Goal: Task Accomplishment & Management: Manage account settings

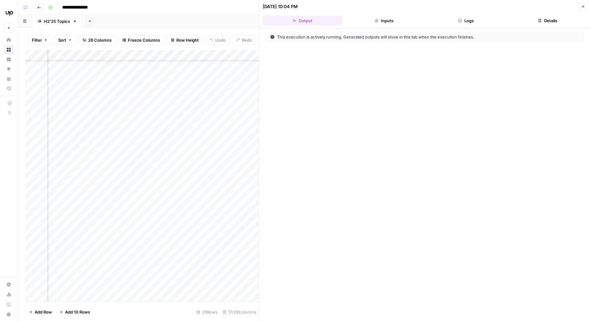
scroll to position [142, 691]
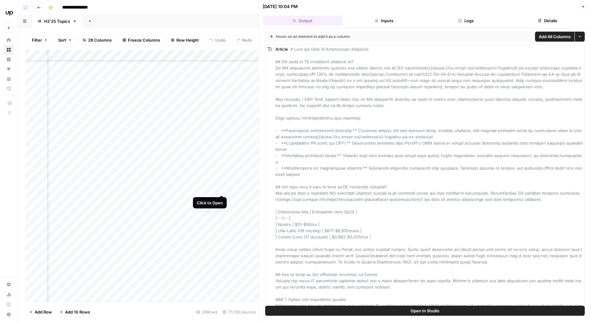
click at [221, 183] on div "Add Column" at bounding box center [141, 176] width 233 height 252
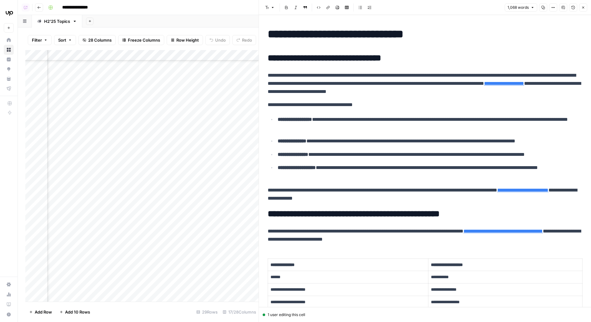
scroll to position [11, 0]
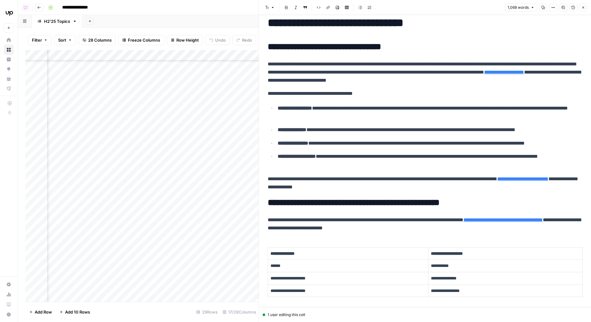
click at [354, 65] on p "**********" at bounding box center [425, 72] width 315 height 24
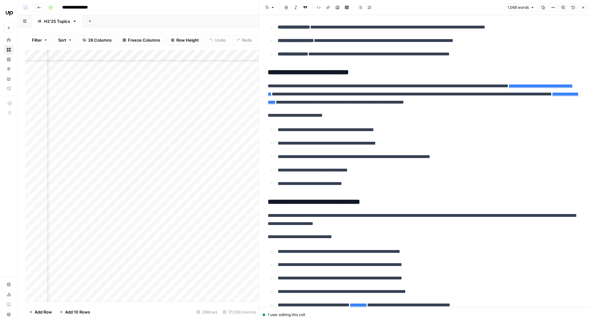
scroll to position [455, 0]
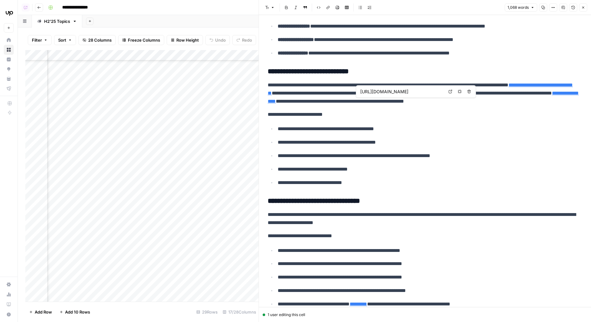
type input "https://www.upwork.com/hire/ai-developers/job-description/"
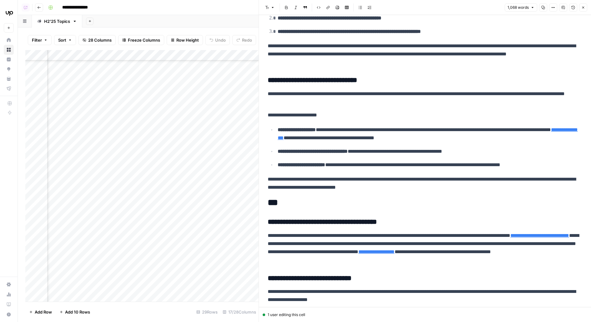
scroll to position [810, 0]
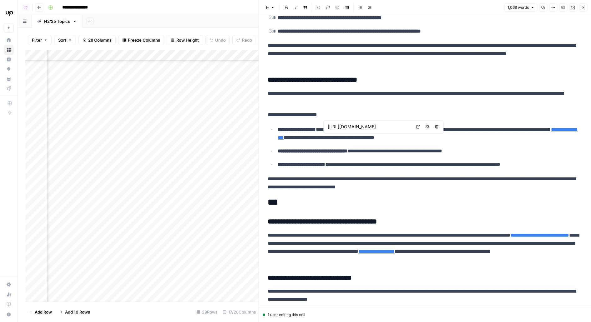
click at [417, 126] on icon at bounding box center [417, 126] width 3 height 3
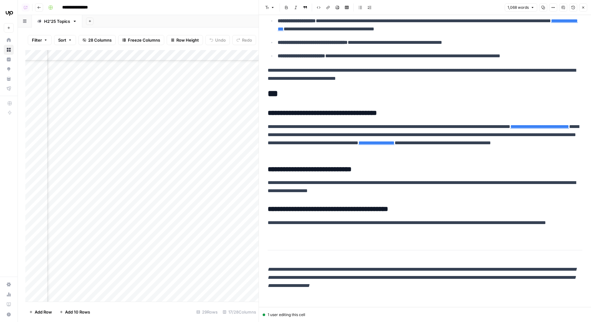
scroll to position [142, 699]
click at [215, 200] on div "Add Column" at bounding box center [141, 176] width 233 height 252
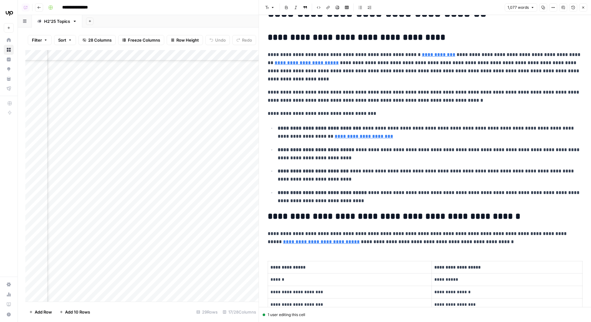
scroll to position [23, 0]
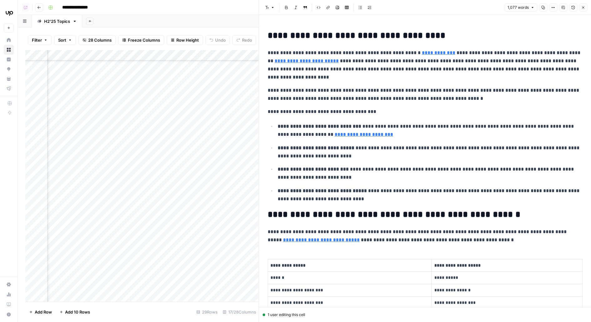
type input "https://newsroom.ibm.com/2024-01-10-Data-Suggests-Growth-in-Enterprise-Adoption…"
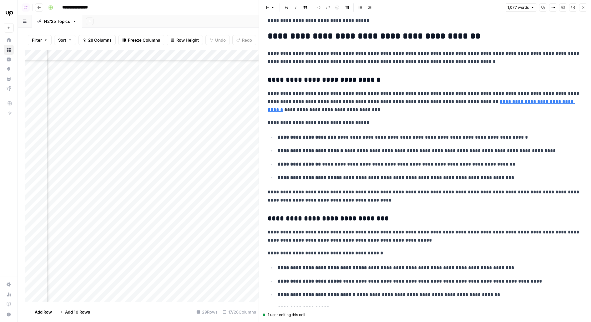
scroll to position [363, 0]
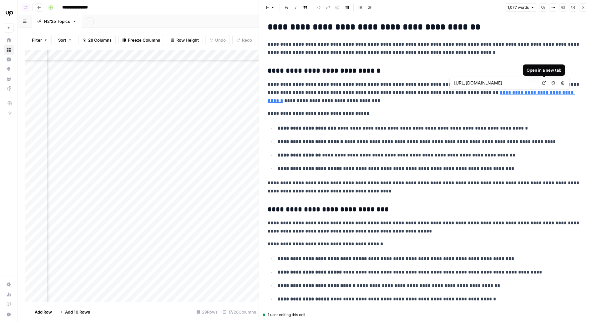
click at [542, 81] on icon at bounding box center [544, 83] width 4 height 4
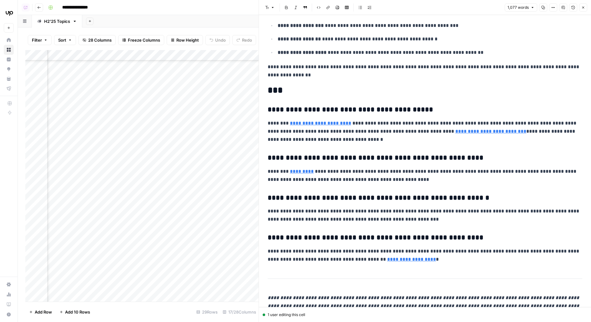
scroll to position [867, 0]
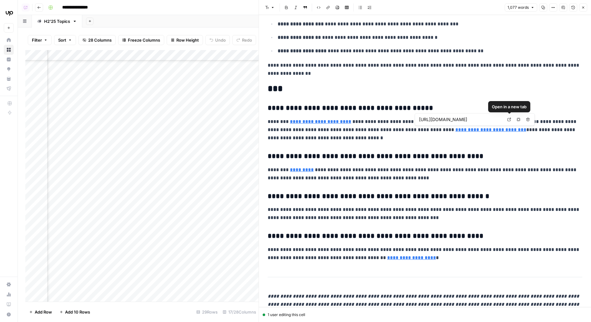
click at [511, 118] on link "Open in a new tab" at bounding box center [509, 119] width 8 height 8
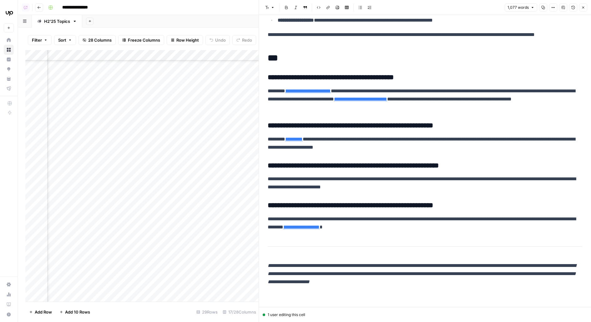
scroll to position [142, 298]
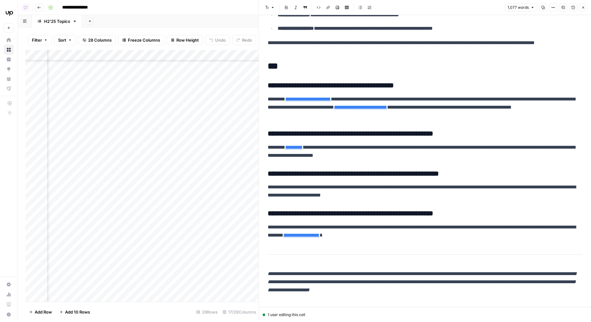
click at [206, 197] on div "Add Column" at bounding box center [141, 176] width 233 height 252
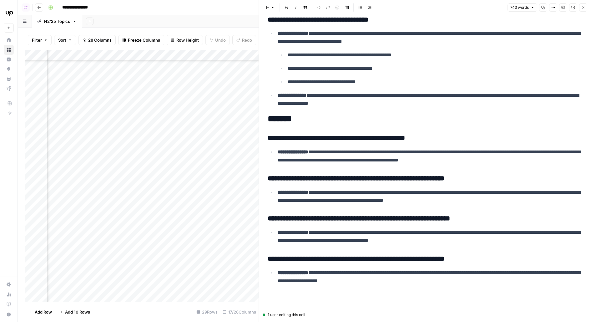
scroll to position [142, 163]
click at [165, 199] on div "Add Column" at bounding box center [141, 176] width 233 height 252
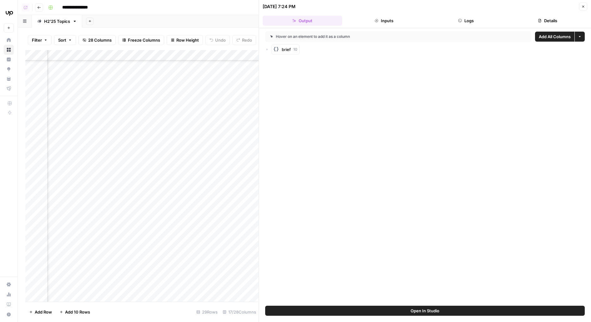
click at [364, 310] on button "Open In Studio" at bounding box center [425, 311] width 320 height 10
click at [585, 8] on icon "button" at bounding box center [584, 7] width 4 height 4
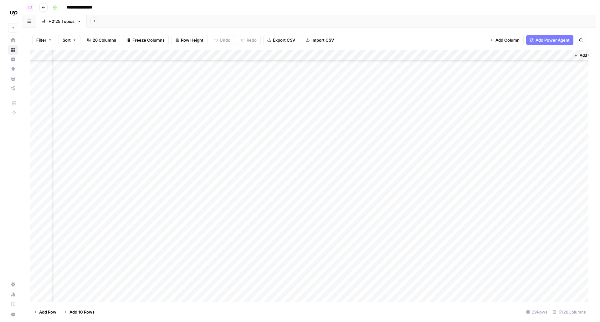
scroll to position [142, 482]
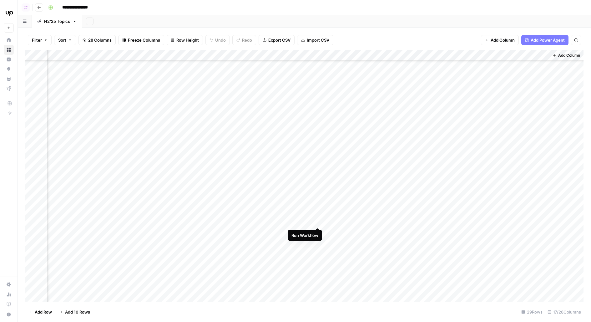
click at [318, 215] on div "Add Column" at bounding box center [304, 176] width 558 height 252
click at [318, 233] on div "Add Column" at bounding box center [304, 176] width 558 height 252
click at [319, 249] on div "Add Column" at bounding box center [304, 176] width 558 height 252
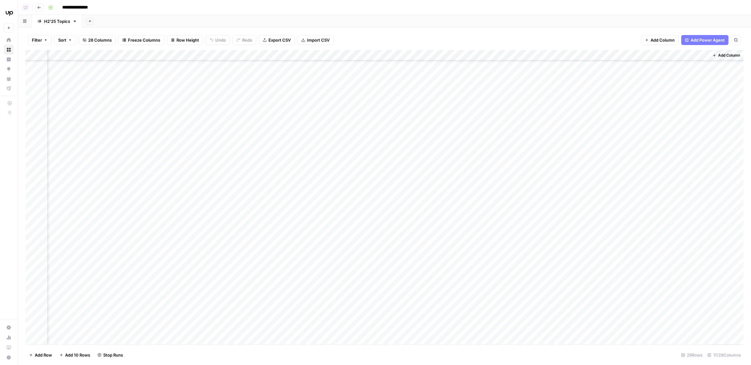
scroll to position [142, 323]
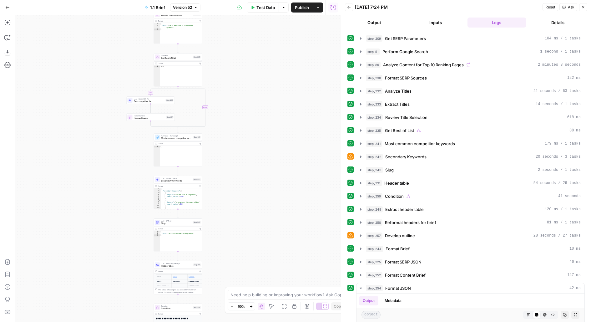
drag, startPoint x: 245, startPoint y: 189, endPoint x: 291, endPoint y: 70, distance: 127.8
click at [293, 74] on div "true false true false true false true false Workflow Input Settings Inputs Run …" at bounding box center [178, 168] width 326 height 307
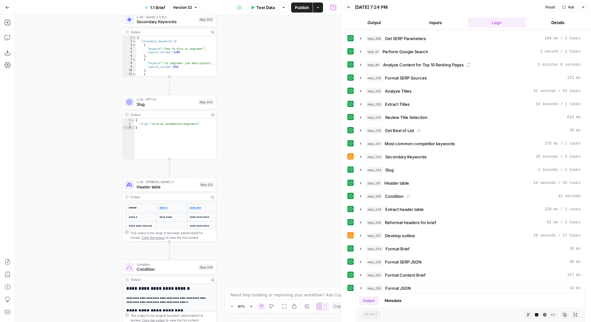
drag, startPoint x: 260, startPoint y: 214, endPoint x: 272, endPoint y: 116, distance: 98.7
click at [272, 116] on div "true false true false true false true false Workflow Input Settings Inputs Run …" at bounding box center [178, 168] width 326 height 307
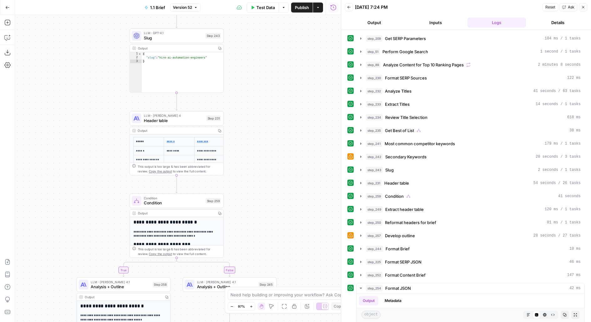
drag, startPoint x: 272, startPoint y: 222, endPoint x: 272, endPoint y: 94, distance: 127.6
click at [272, 100] on div "true false true false true false true false Workflow Input Settings Inputs Run …" at bounding box center [178, 168] width 326 height 307
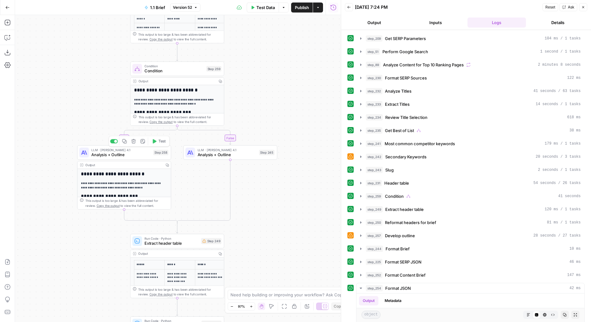
click at [143, 155] on span "Analysis + Outline" at bounding box center [120, 154] width 59 height 6
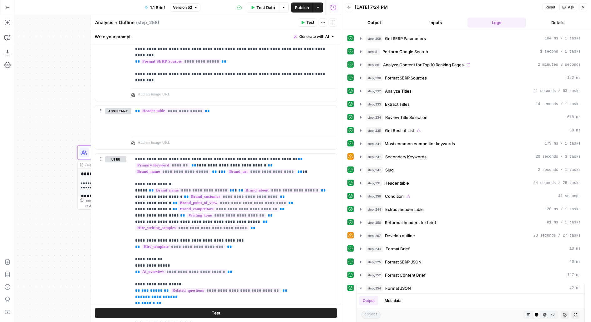
scroll to position [295, 0]
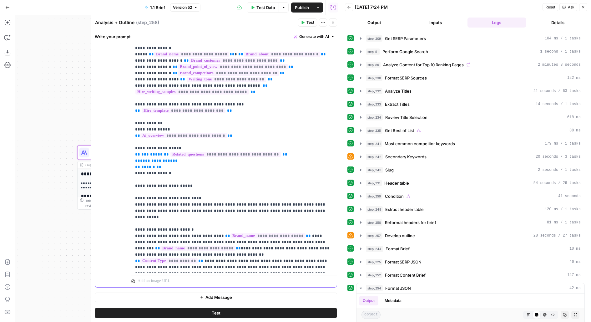
click at [271, 141] on p "**********" at bounding box center [234, 301] width 198 height 563
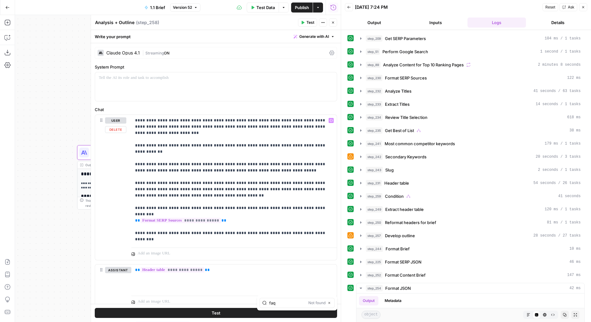
type input "faq"
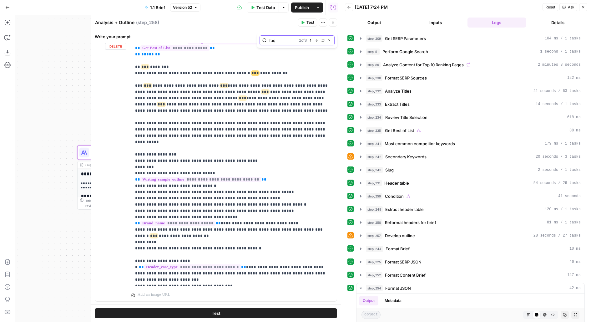
scroll to position [284, 0]
click at [205, 211] on p "**********" at bounding box center [234, 31] width 198 height 563
click at [167, 316] on button "Test" at bounding box center [216, 313] width 242 height 10
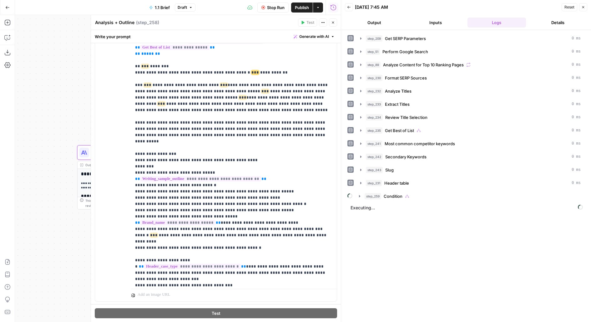
click at [399, 18] on button "Output" at bounding box center [374, 23] width 59 height 10
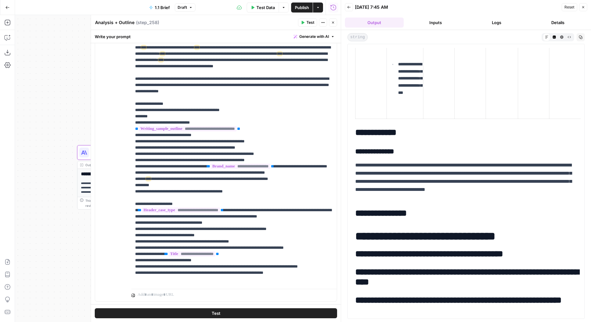
scroll to position [631, 0]
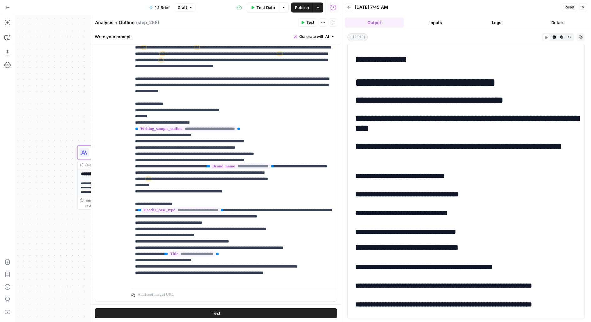
click at [333, 25] on button "Close" at bounding box center [333, 22] width 8 height 8
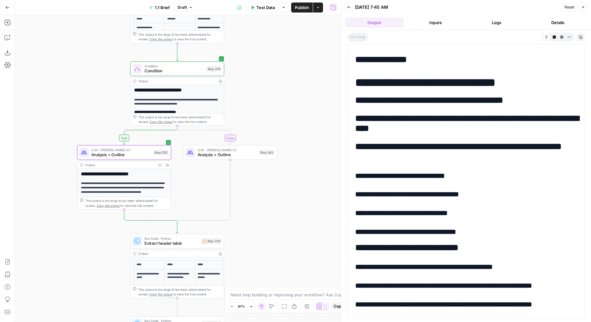
click at [308, 9] on span "Publish" at bounding box center [302, 7] width 14 height 6
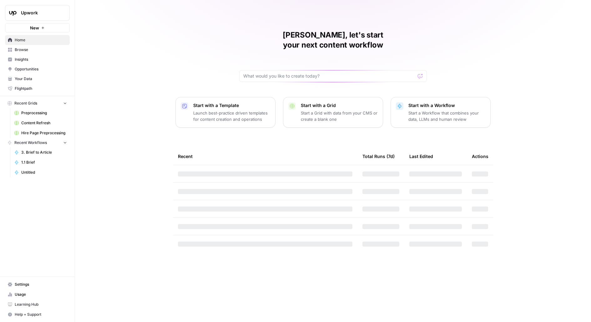
click at [50, 8] on button "Upwork" at bounding box center [37, 13] width 65 height 16
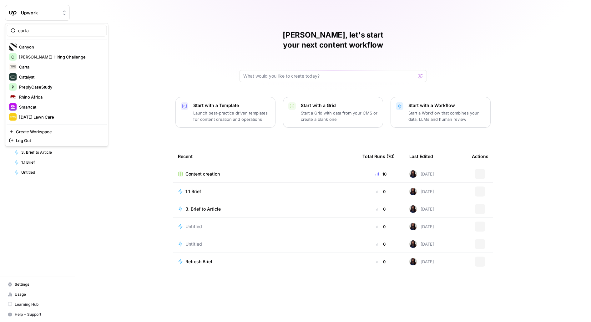
type input "carta"
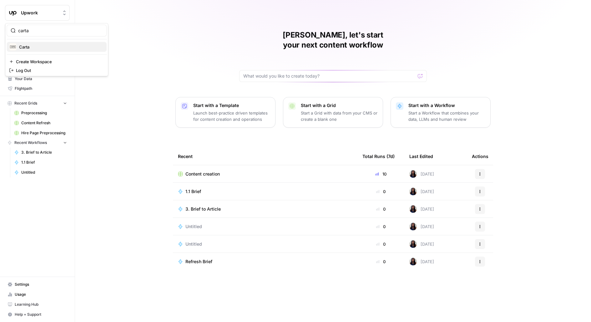
click at [26, 46] on span "Carta" at bounding box center [60, 47] width 83 height 6
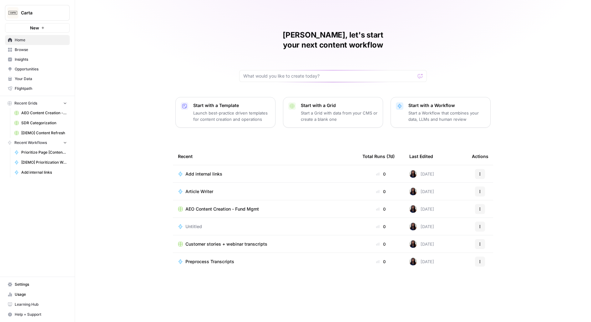
click at [29, 52] on span "Browse" at bounding box center [41, 50] width 52 height 6
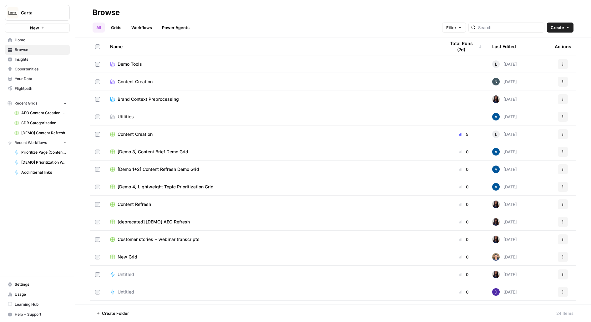
click at [29, 59] on span "Insights" at bounding box center [41, 60] width 52 height 6
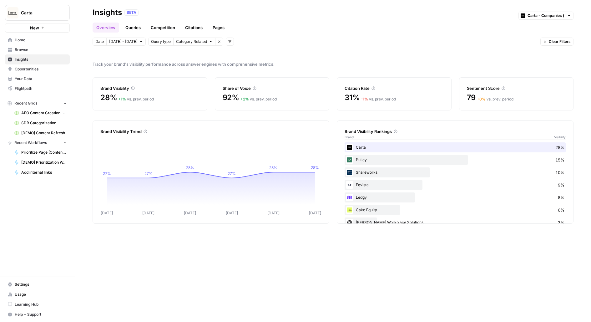
click at [23, 80] on span "Your Data" at bounding box center [41, 79] width 52 height 6
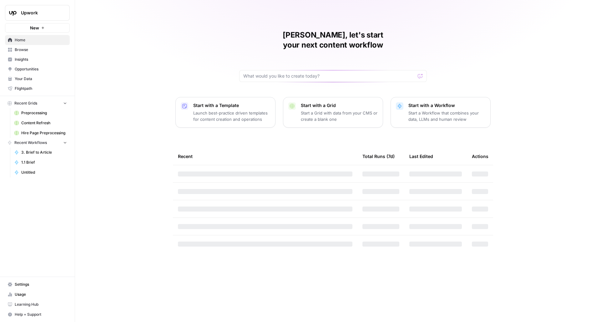
click at [56, 4] on div "Upwork New" at bounding box center [37, 16] width 75 height 33
click at [56, 9] on button "Upwork" at bounding box center [37, 13] width 65 height 16
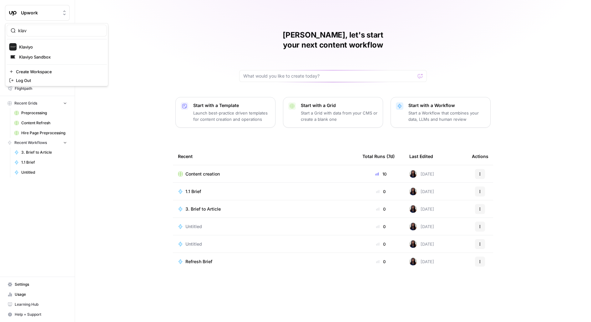
type input "klav"
click button "Klaviyo" at bounding box center [57, 47] width 100 height 10
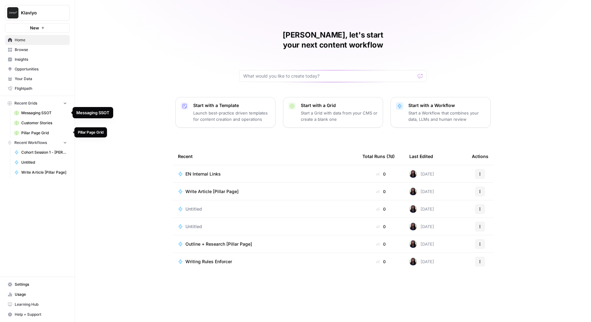
click at [38, 131] on span "Pillar Page Grid" at bounding box center [44, 133] width 46 height 6
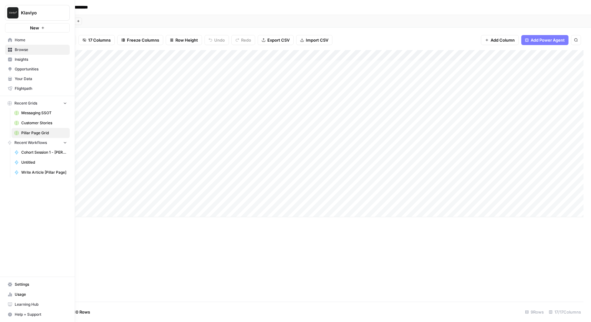
click at [41, 52] on span "Browse" at bounding box center [41, 50] width 52 height 6
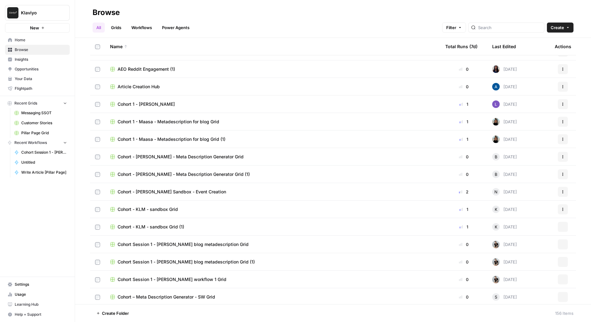
scroll to position [649, 0]
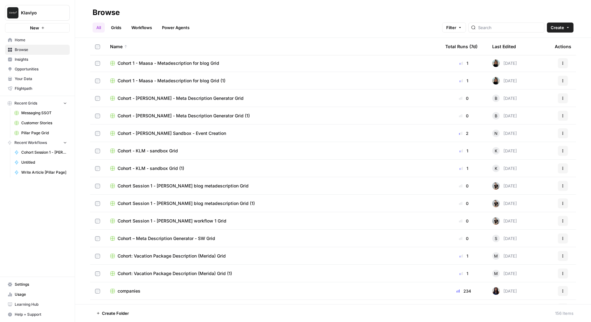
click at [508, 22] on div "All Grids Workflows Power Agents Filter Create" at bounding box center [333, 25] width 481 height 15
click at [508, 28] on input "search" at bounding box center [510, 27] width 64 height 6
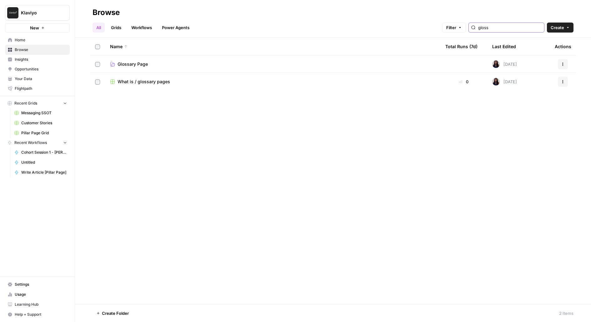
type input "gloss"
click at [120, 84] on span "What is / glossary pages" at bounding box center [144, 82] width 53 height 6
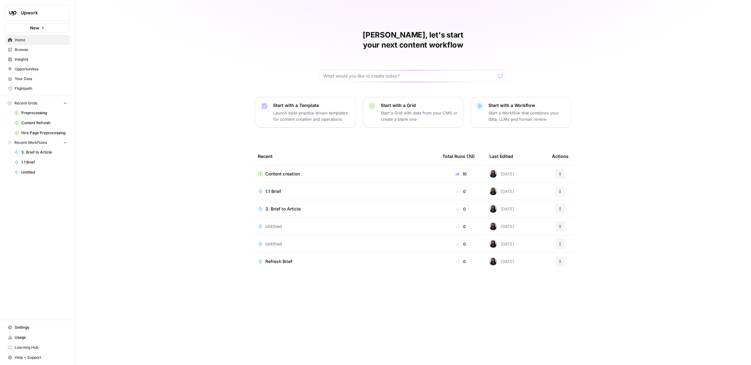
click at [53, 11] on span "Upwork" at bounding box center [40, 13] width 38 height 6
type input "brex"
click button "Brex" at bounding box center [57, 47] width 100 height 10
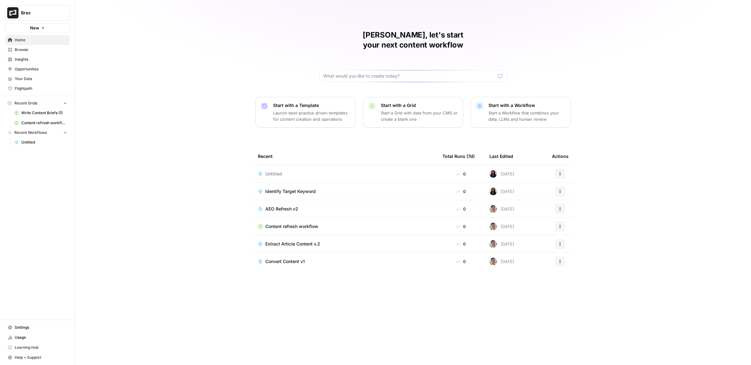
click at [28, 330] on span "Settings" at bounding box center [41, 328] width 52 height 6
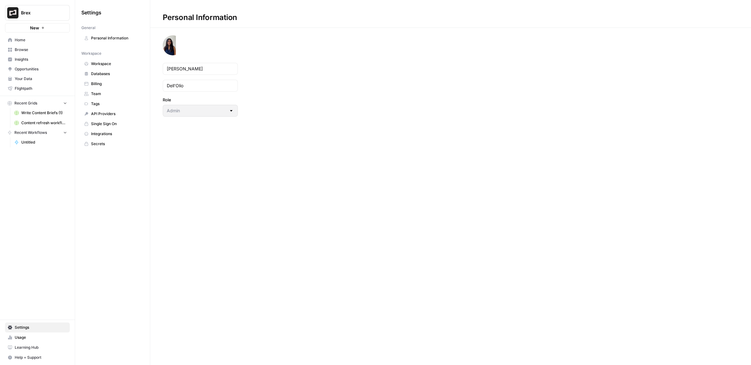
click at [114, 95] on span "Team" at bounding box center [116, 94] width 50 height 6
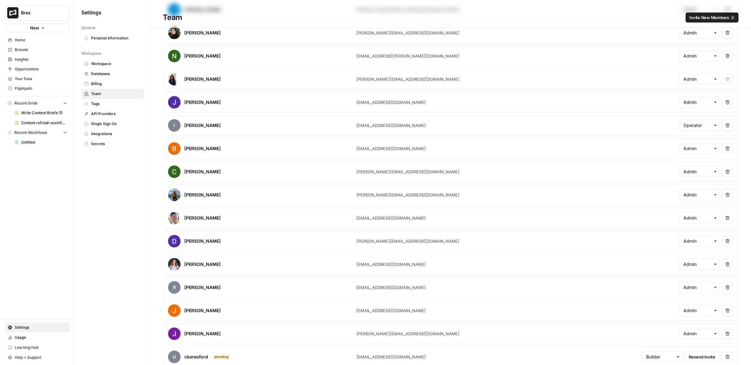
scroll to position [93, 0]
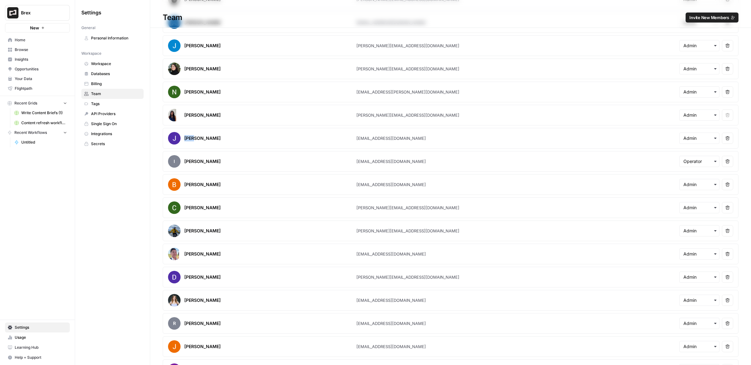
drag, startPoint x: 185, startPoint y: 137, endPoint x: 193, endPoint y: 137, distance: 8.5
click at [193, 137] on div "Jon Kowieski" at bounding box center [202, 138] width 36 height 6
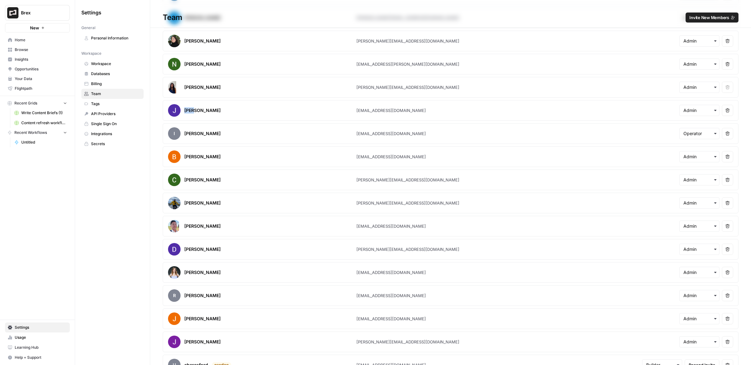
scroll to position [151, 0]
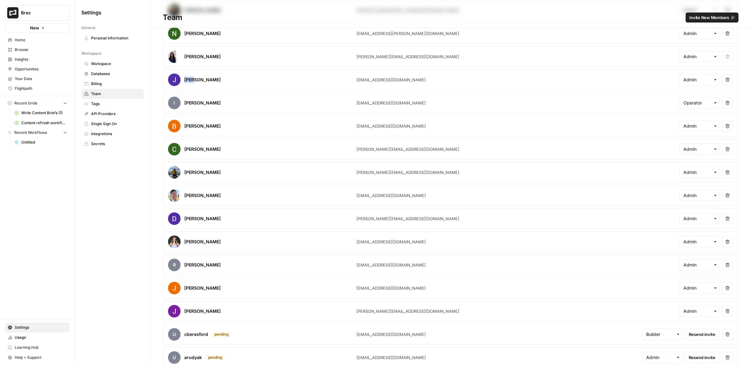
click at [46, 55] on link "Insights" at bounding box center [37, 59] width 65 height 10
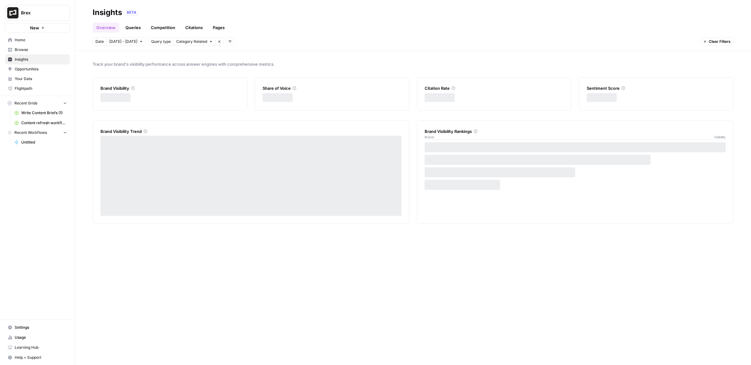
click at [44, 49] on span "Browse" at bounding box center [41, 50] width 52 height 6
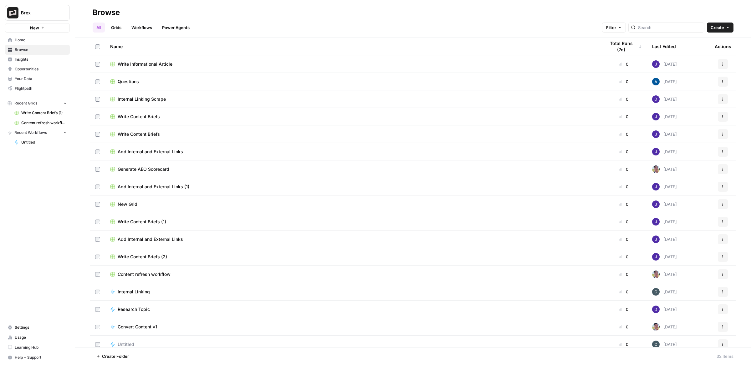
click at [21, 344] on link "Learning Hub" at bounding box center [37, 348] width 65 height 10
click at [23, 337] on span "Usage" at bounding box center [41, 338] width 52 height 6
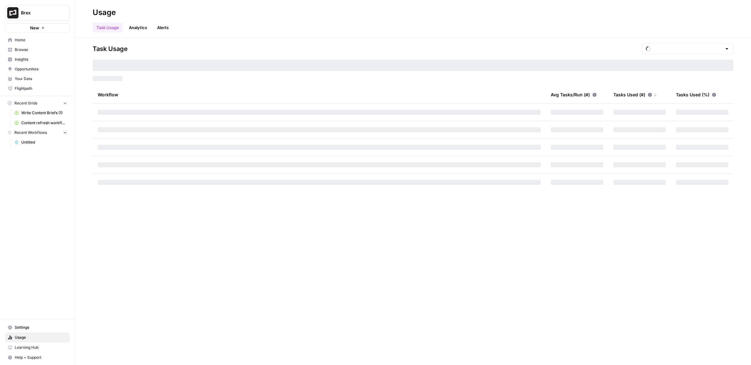
type input "October Tasks"
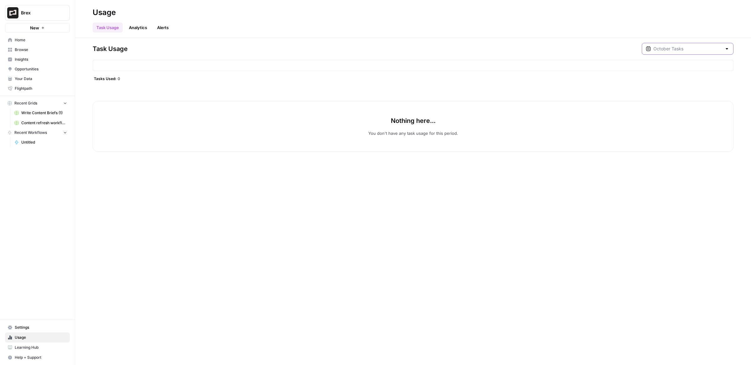
click at [709, 47] on input "text" at bounding box center [687, 49] width 69 height 6
click at [702, 81] on span "September Tasks" at bounding box center [696, 78] width 60 height 6
type input "September Tasks"
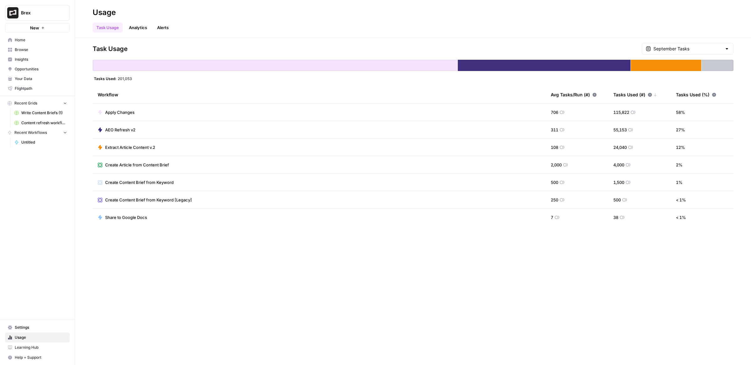
click at [697, 37] on header "Usage Task Usage Analytics Alerts" at bounding box center [413, 19] width 676 height 38
click at [697, 47] on input "text" at bounding box center [687, 49] width 69 height 6
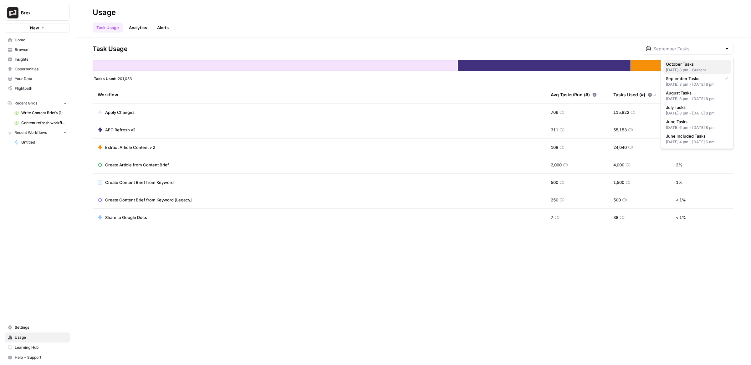
click at [690, 69] on div "Sep 30, 2025 8 pm - Current" at bounding box center [697, 70] width 62 height 6
type input "October Tasks"
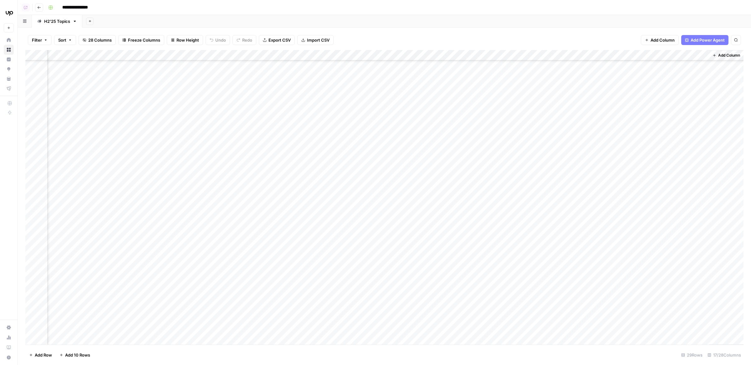
scroll to position [197, 323]
click at [589, 160] on div "Add Column" at bounding box center [384, 197] width 718 height 295
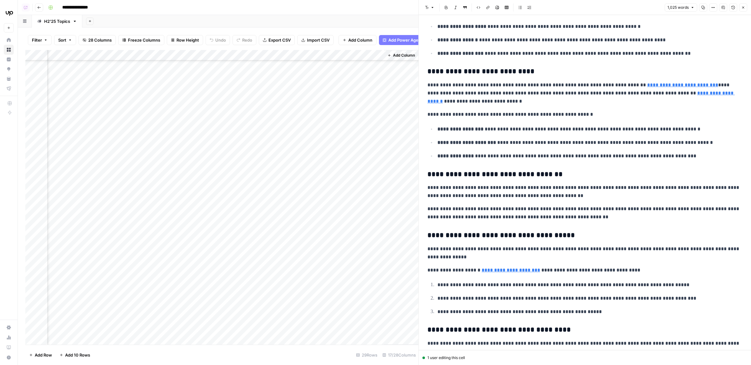
scroll to position [464, 0]
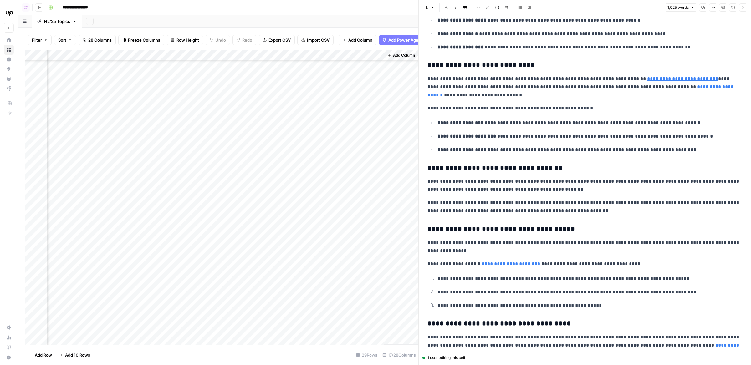
click at [534, 84] on p "**********" at bounding box center [584, 87] width 315 height 24
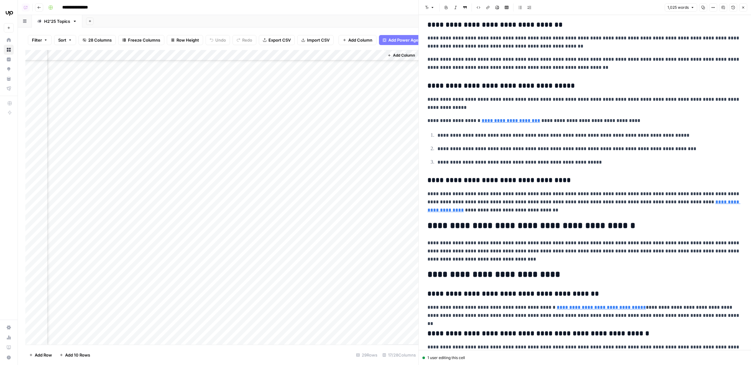
scroll to position [772, 0]
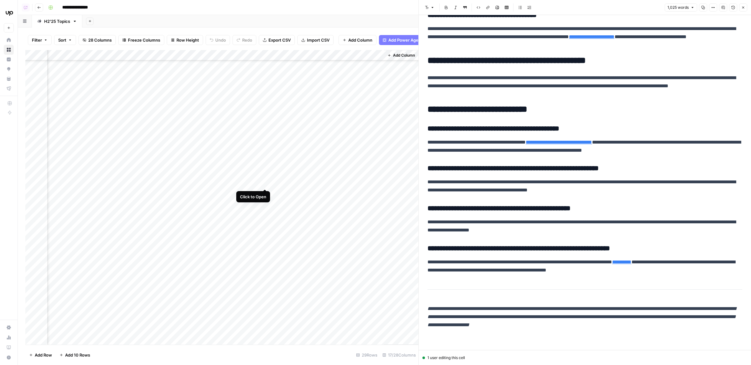
click at [267, 176] on div "Add Column" at bounding box center [221, 197] width 393 height 295
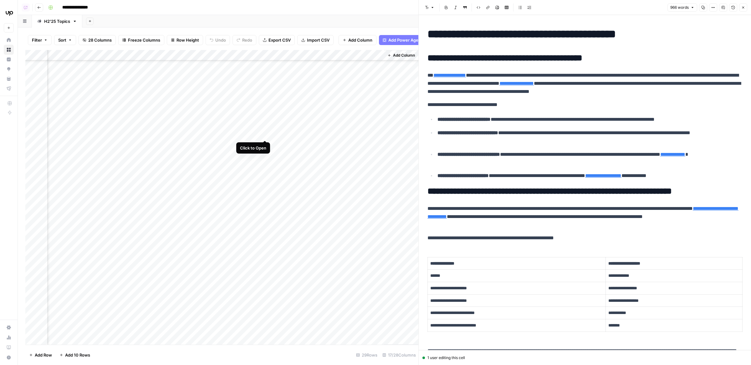
click at [266, 128] on div "Add Column" at bounding box center [221, 197] width 393 height 295
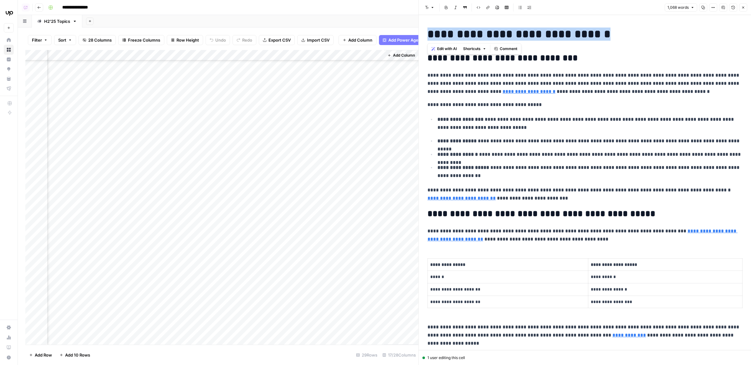
drag, startPoint x: 427, startPoint y: 38, endPoint x: 598, endPoint y: 38, distance: 170.8
click at [598, 38] on h1 "**********" at bounding box center [584, 34] width 315 height 13
click at [517, 47] on span "Comment" at bounding box center [509, 49] width 18 height 6
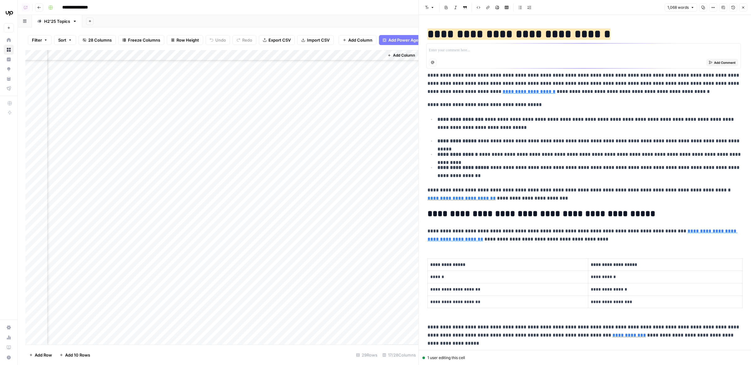
click at [598, 36] on h1 "**********" at bounding box center [584, 34] width 315 height 13
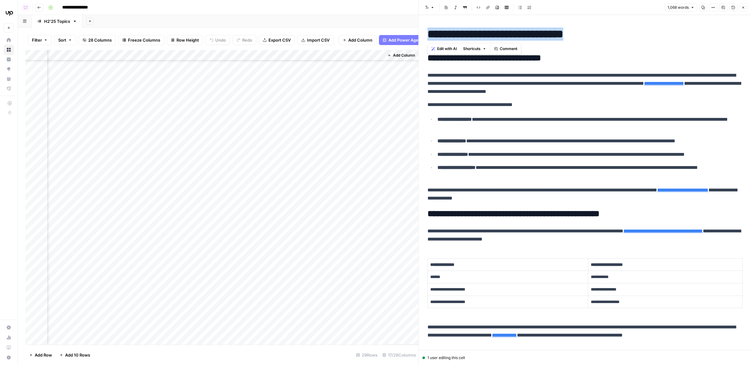
drag, startPoint x: 427, startPoint y: 33, endPoint x: 608, endPoint y: 31, distance: 180.2
click at [608, 31] on h1 "**********" at bounding box center [584, 34] width 315 height 13
click at [511, 48] on span "Comment" at bounding box center [509, 49] width 18 height 6
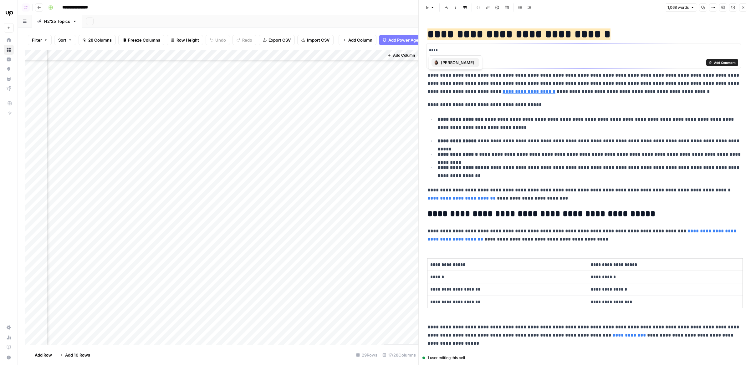
click at [445, 62] on span "Jenn Eng" at bounding box center [457, 62] width 33 height 6
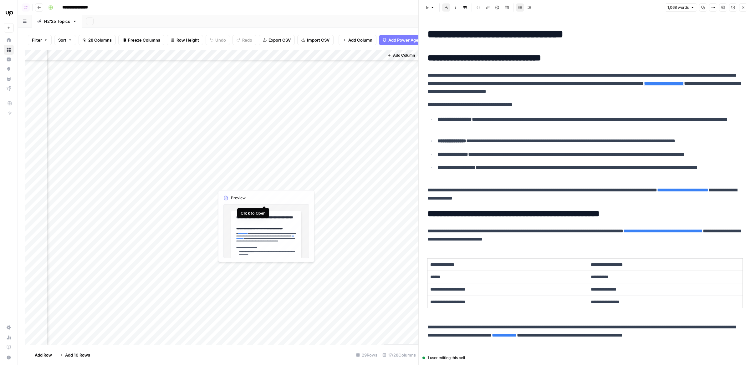
click at [266, 194] on div "Add Column" at bounding box center [221, 197] width 393 height 295
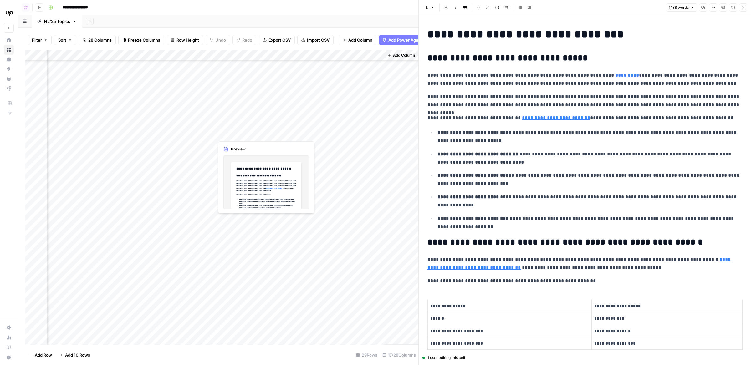
click at [266, 133] on div "Add Column" at bounding box center [221, 197] width 393 height 295
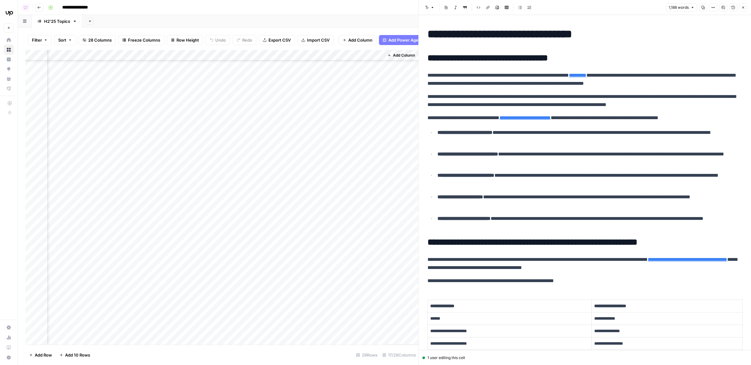
click at [716, 10] on button "Options" at bounding box center [713, 7] width 8 height 8
click at [727, 9] on button "Comments" at bounding box center [723, 7] width 8 height 8
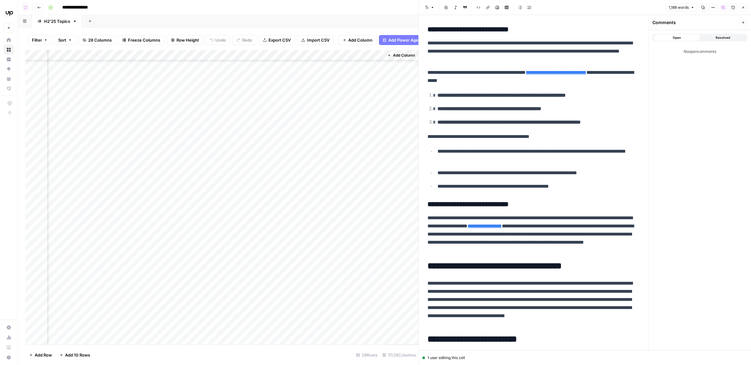
scroll to position [829, 0]
click at [720, 36] on span "Resolved" at bounding box center [722, 37] width 14 height 5
click at [676, 38] on span "Open" at bounding box center [677, 37] width 8 height 5
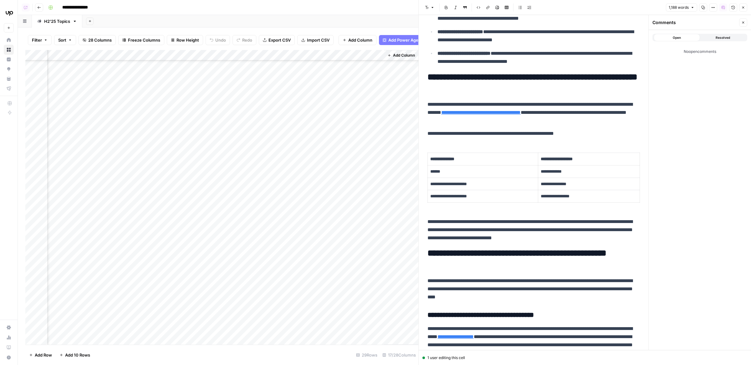
scroll to position [0, 0]
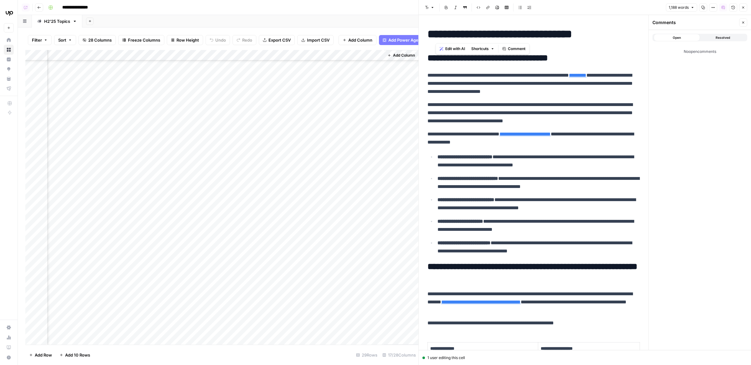
drag, startPoint x: 436, startPoint y: 34, endPoint x: 609, endPoint y: 34, distance: 173.0
click at [609, 34] on h1 "**********" at bounding box center [533, 34] width 212 height 13
click at [517, 49] on span "Comment" at bounding box center [517, 49] width 18 height 6
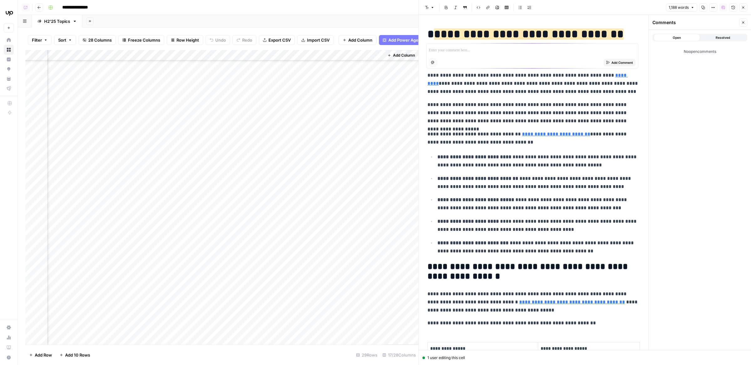
click at [487, 145] on p "**********" at bounding box center [533, 138] width 212 height 16
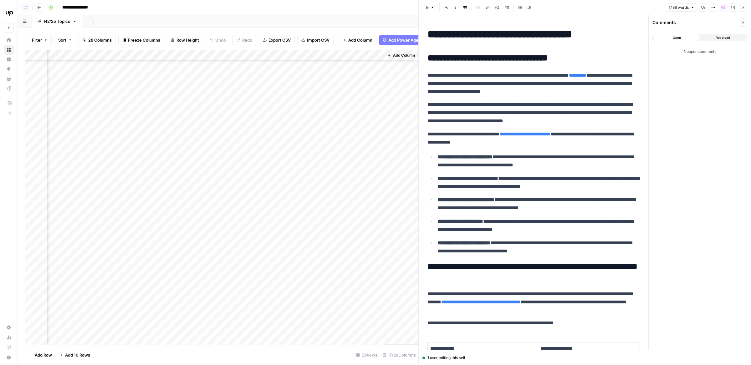
click at [429, 34] on h1 "**********" at bounding box center [533, 34] width 212 height 13
click at [464, 139] on p "**********" at bounding box center [533, 138] width 212 height 16
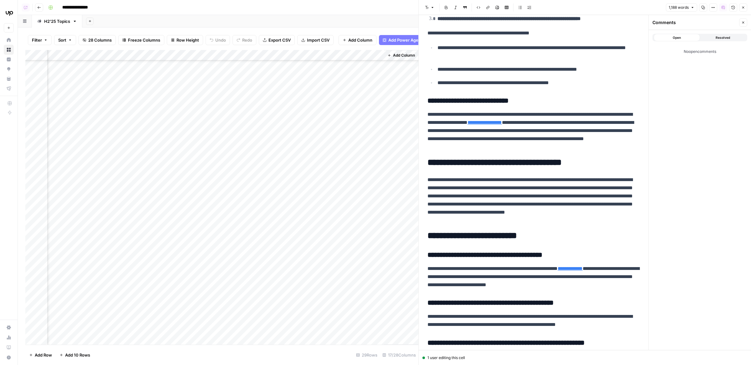
scroll to position [934, 0]
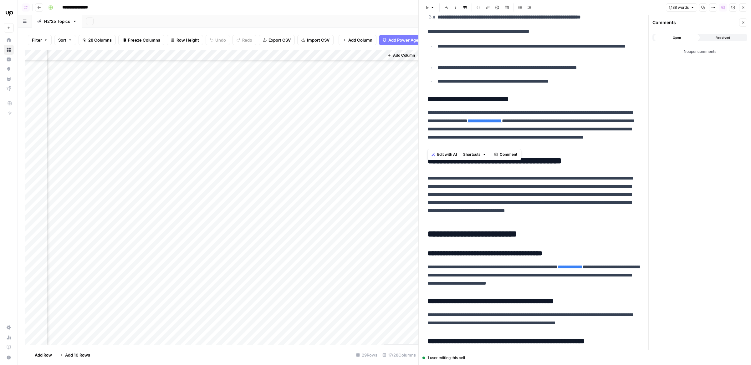
drag, startPoint x: 538, startPoint y: 147, endPoint x: 421, endPoint y: 109, distance: 123.0
click at [421, 109] on div "**********" at bounding box center [584, 182] width 333 height 365
click at [503, 156] on span "Comment" at bounding box center [509, 155] width 18 height 6
drag, startPoint x: 425, startPoint y: 110, endPoint x: 565, endPoint y: 146, distance: 144.3
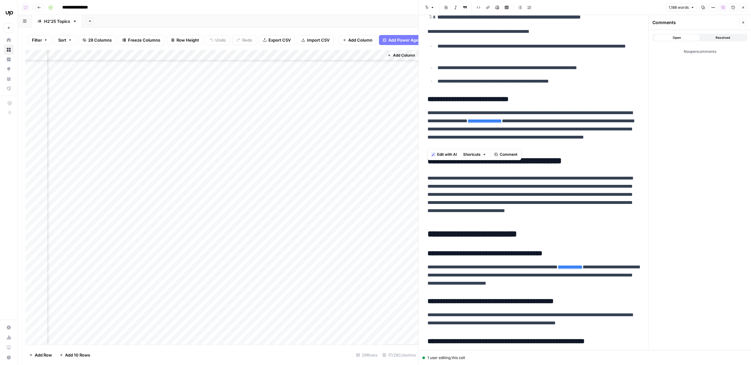
click at [440, 155] on span "Edit with AI" at bounding box center [447, 155] width 20 height 6
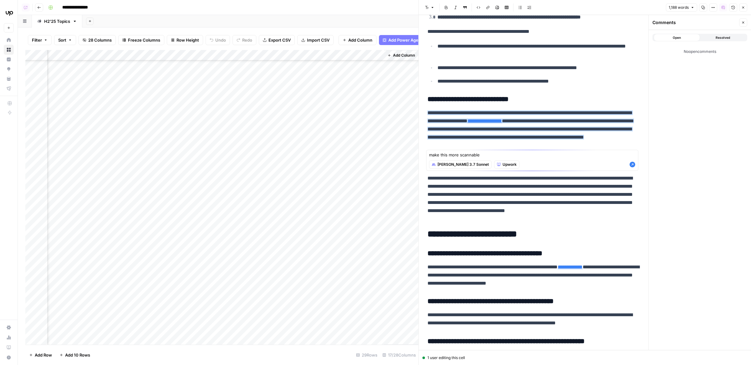
type textarea "make this more scannable"
click at [631, 164] on icon "button" at bounding box center [632, 165] width 6 height 6
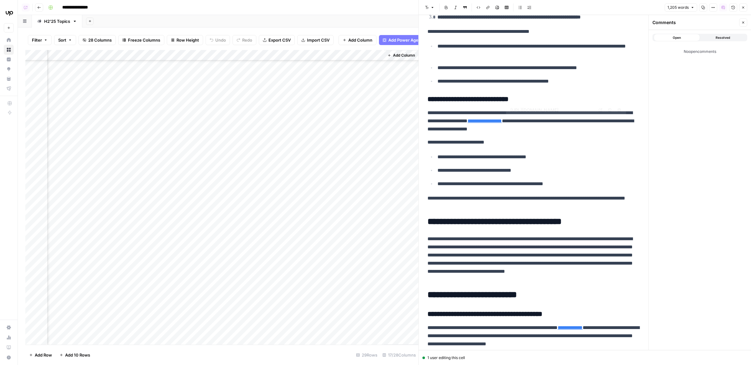
click at [596, 95] on h3 "**********" at bounding box center [533, 99] width 212 height 9
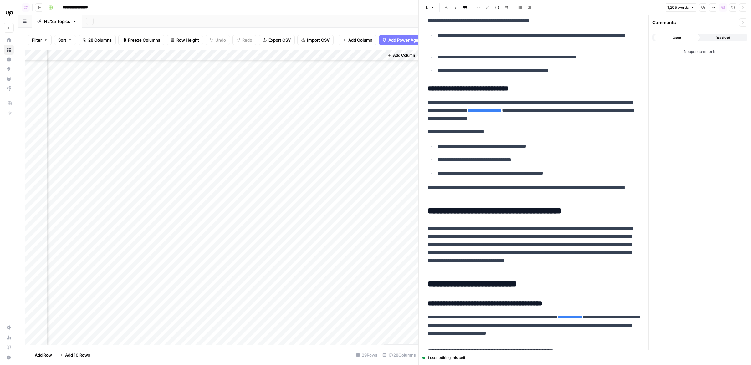
scroll to position [945, 0]
click at [525, 264] on p "**********" at bounding box center [533, 248] width 212 height 49
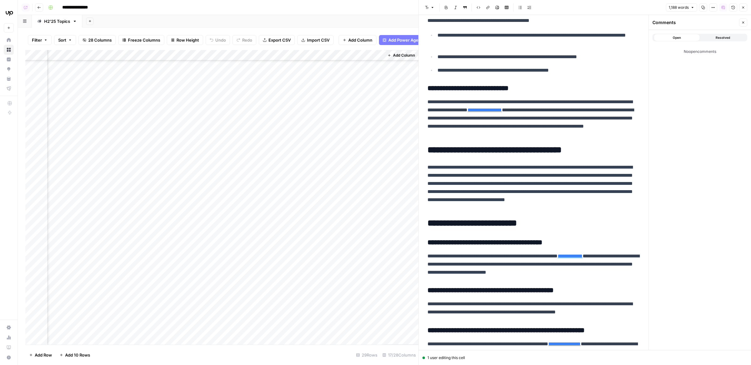
click at [732, 8] on icon "button" at bounding box center [733, 8] width 4 height 4
click at [687, 83] on div "Version 3 Restore 7 days" at bounding box center [699, 80] width 95 height 11
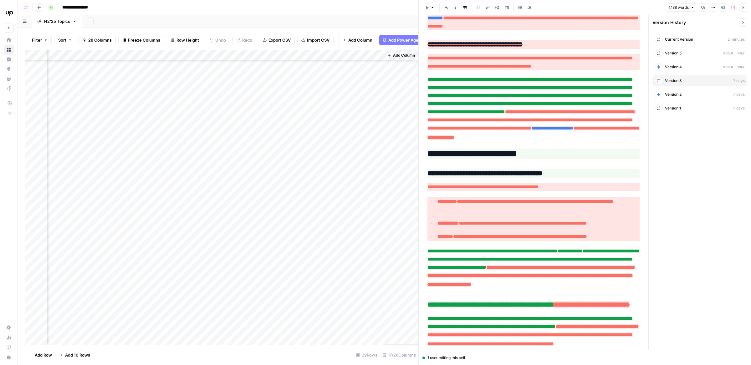
scroll to position [2064, 0]
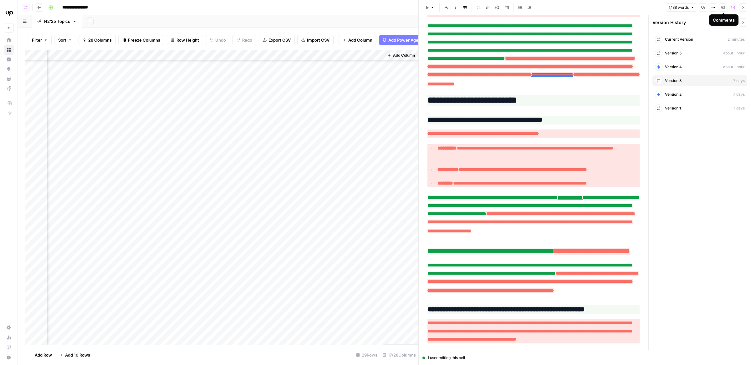
click at [731, 10] on button "Version History" at bounding box center [733, 7] width 8 height 8
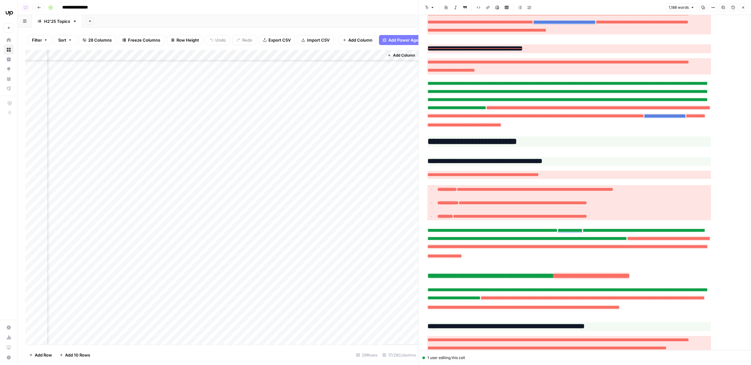
scroll to position [1675, 0]
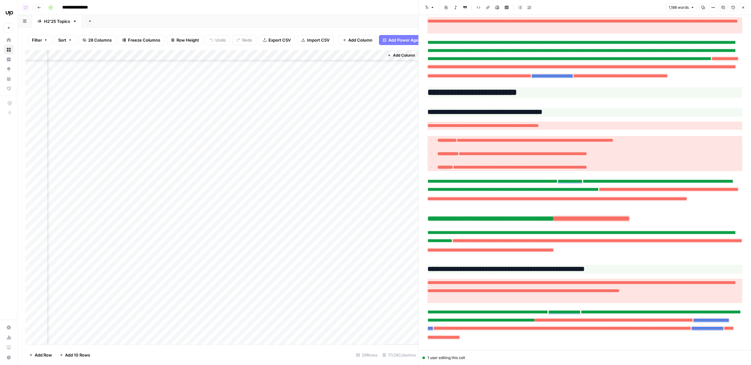
click at [733, 8] on icon "button" at bounding box center [733, 8] width 4 height 4
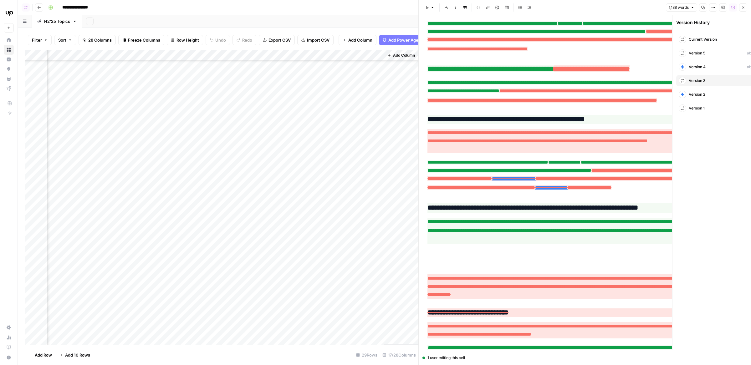
scroll to position [2064, 0]
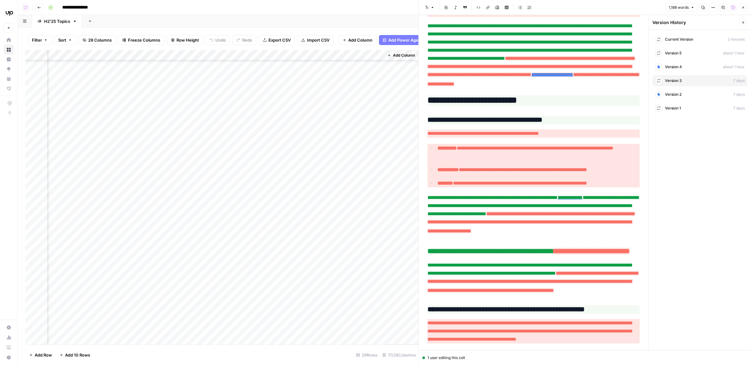
click at [683, 39] on span "Current Version" at bounding box center [679, 40] width 28 height 6
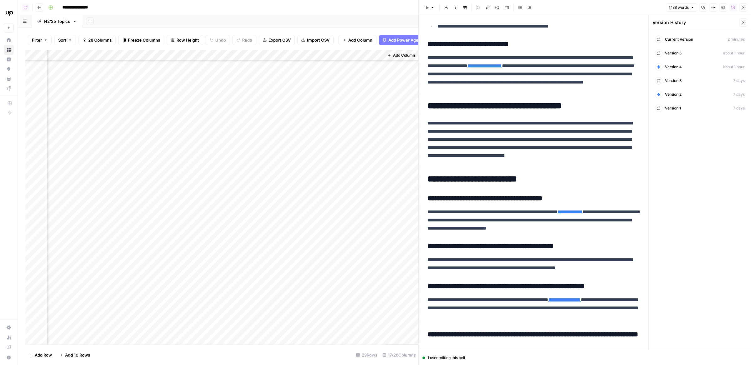
scroll to position [966, 0]
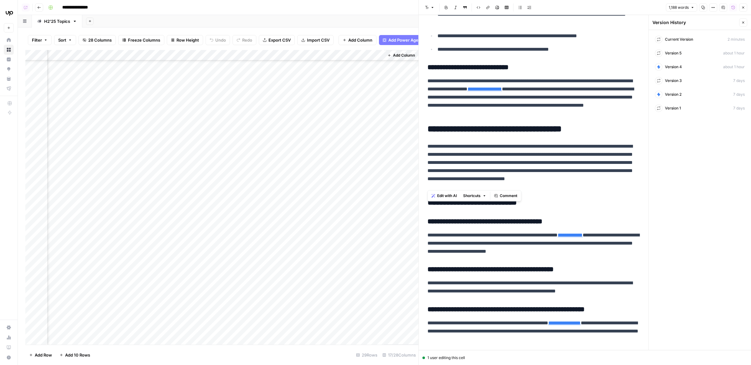
drag, startPoint x: 542, startPoint y: 186, endPoint x: 425, endPoint y: 125, distance: 132.2
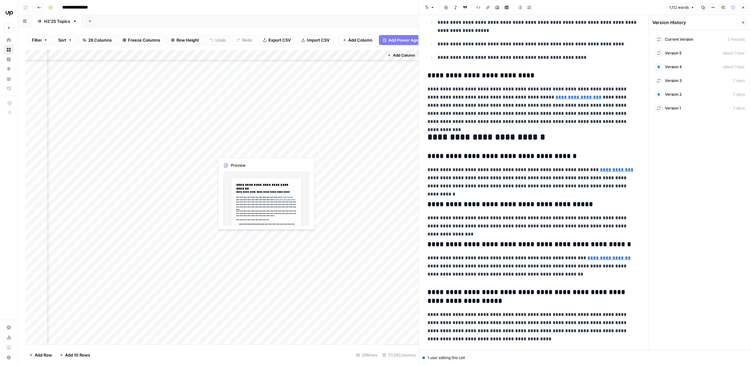
click at [265, 145] on div "Add Column" at bounding box center [221, 197] width 393 height 295
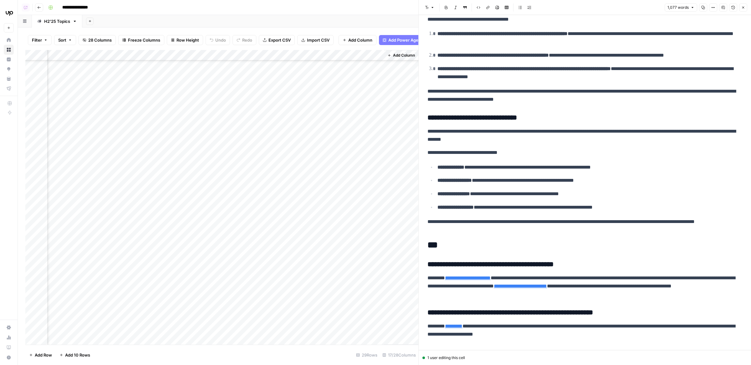
scroll to position [705, 0]
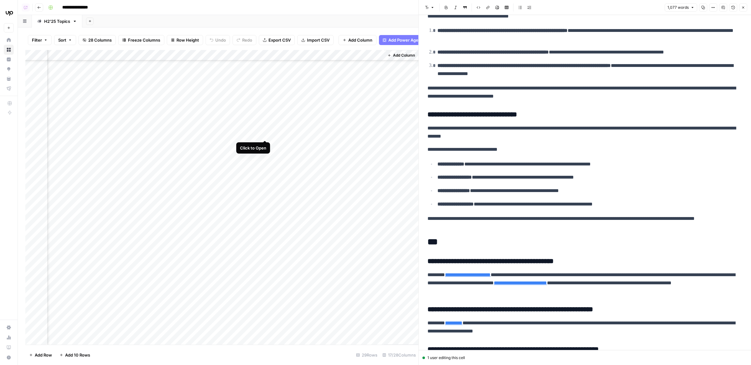
click at [265, 127] on div "Add Column" at bounding box center [221, 197] width 393 height 295
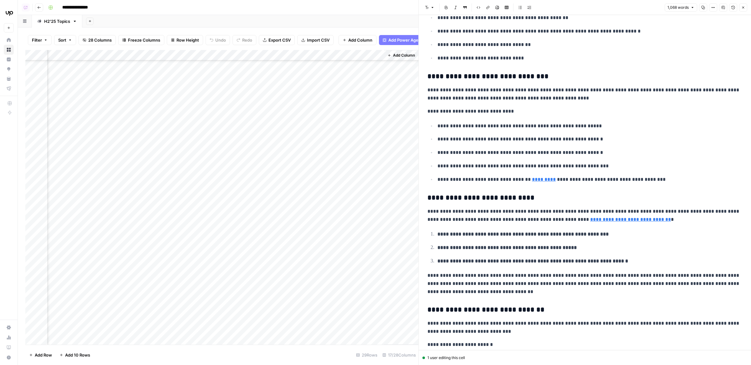
scroll to position [667, 0]
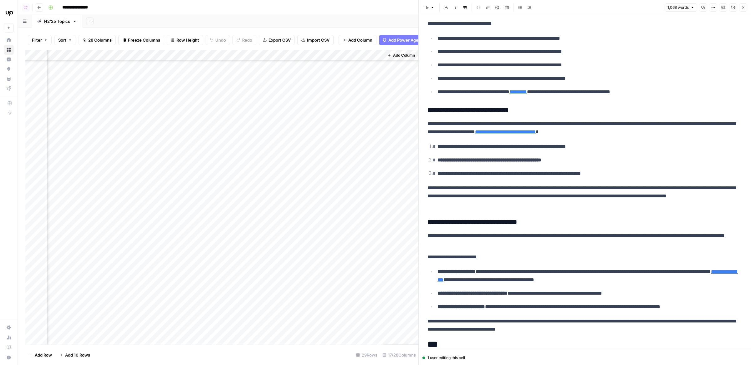
click at [263, 145] on div "Add Column" at bounding box center [221, 197] width 393 height 295
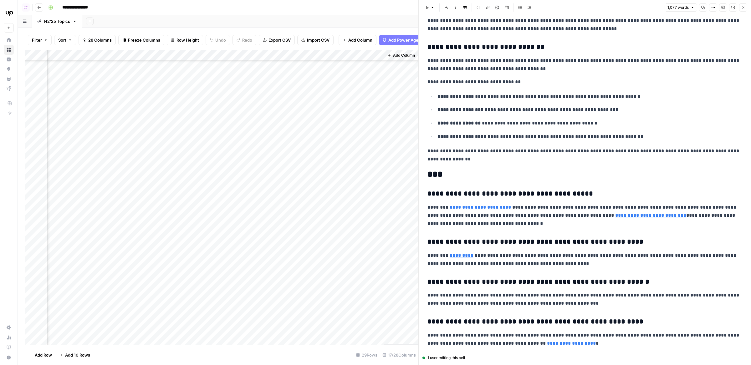
scroll to position [783, 0]
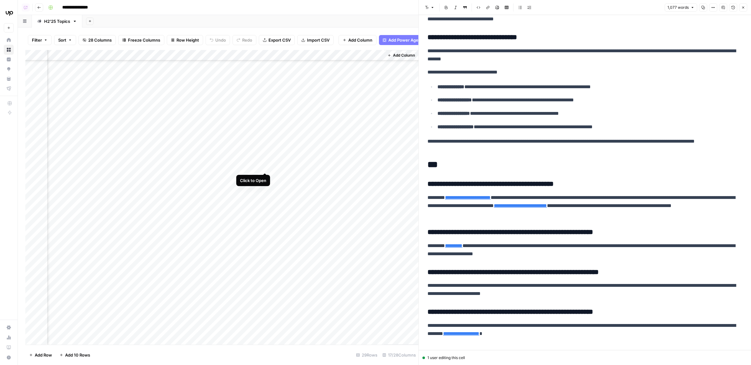
click at [266, 162] on div "Add Column" at bounding box center [221, 197] width 393 height 295
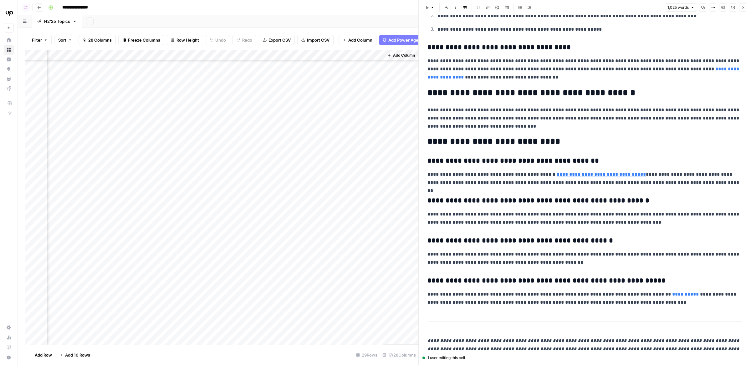
scroll to position [772, 0]
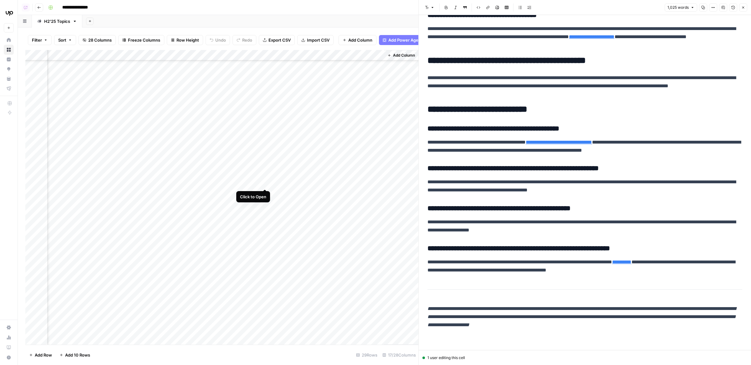
click at [264, 178] on div "Add Column" at bounding box center [221, 197] width 393 height 295
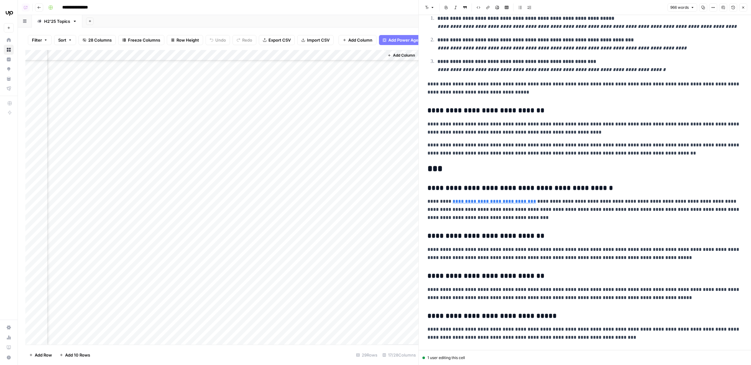
scroll to position [755, 0]
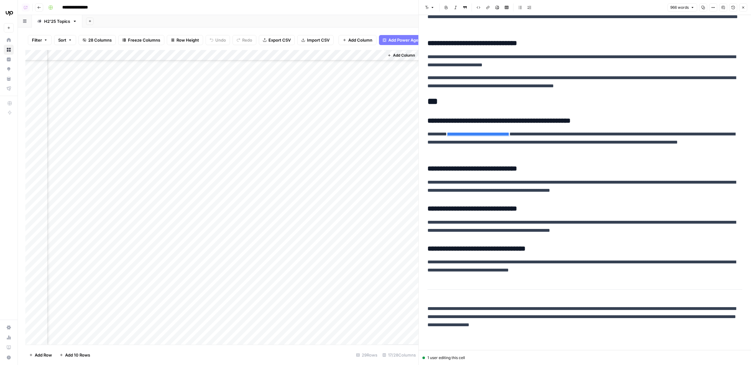
click at [265, 129] on div "Add Column" at bounding box center [221, 197] width 393 height 295
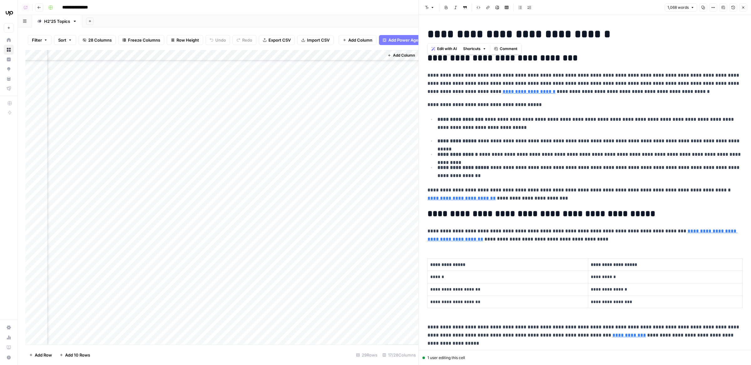
drag, startPoint x: 427, startPoint y: 32, endPoint x: 617, endPoint y: 36, distance: 189.6
click at [617, 36] on h1 "**********" at bounding box center [584, 34] width 315 height 13
click at [498, 49] on button "Comment" at bounding box center [505, 49] width 28 height 8
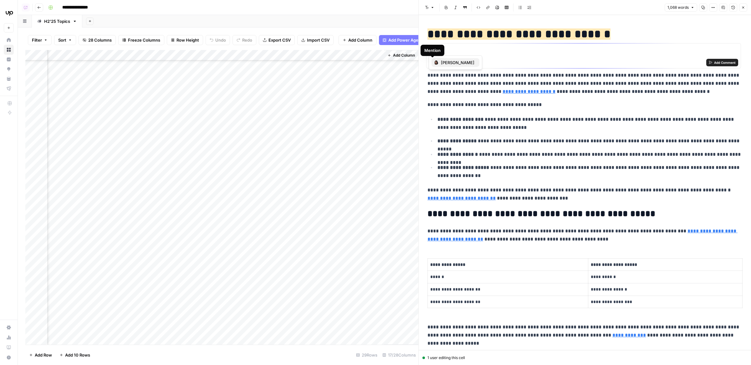
click at [444, 64] on span "Jenn Eng" at bounding box center [457, 62] width 33 height 6
click at [468, 62] on span "Skye Sonnega" at bounding box center [479, 62] width 33 height 6
click at [552, 53] on p "**********" at bounding box center [583, 51] width 309 height 6
click at [717, 61] on span "Add Comment" at bounding box center [725, 62] width 22 height 5
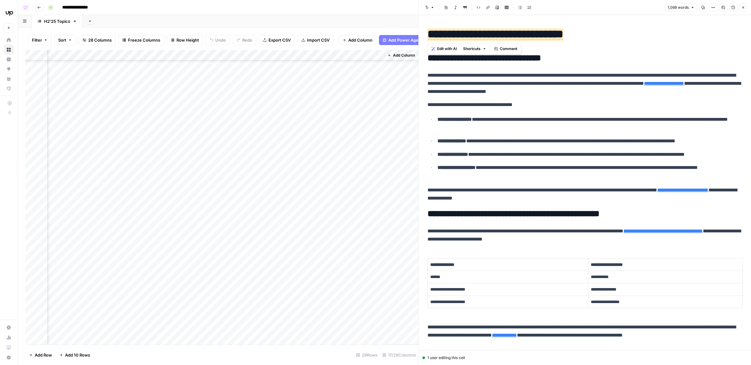
click at [726, 7] on button "Comments" at bounding box center [723, 7] width 8 height 8
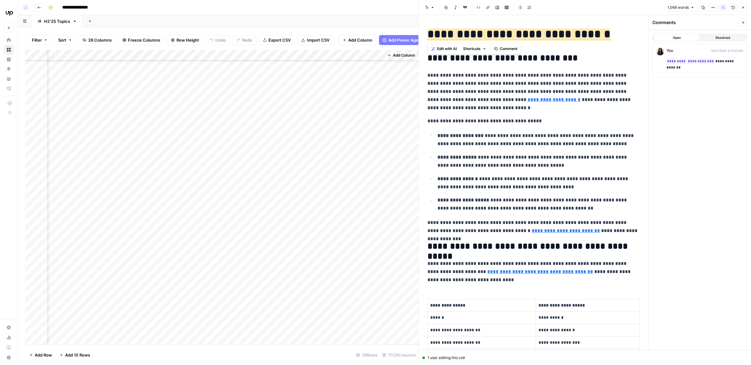
click at [573, 104] on p "**********" at bounding box center [533, 91] width 212 height 41
click at [264, 145] on div "Add Column" at bounding box center [221, 197] width 393 height 295
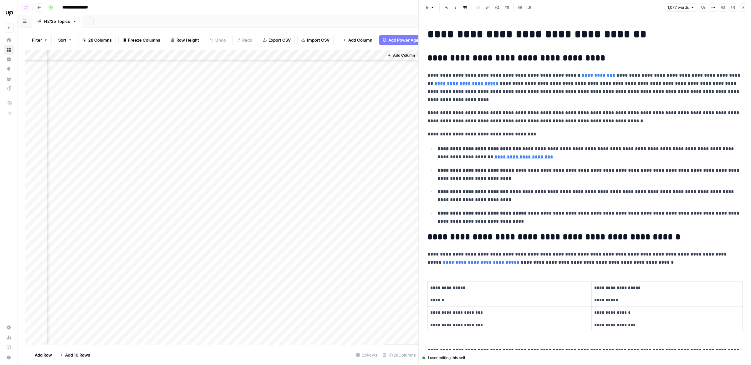
click at [476, 36] on h1 "**********" at bounding box center [584, 34] width 315 height 13
click at [510, 49] on span "Comment" at bounding box center [509, 49] width 18 height 6
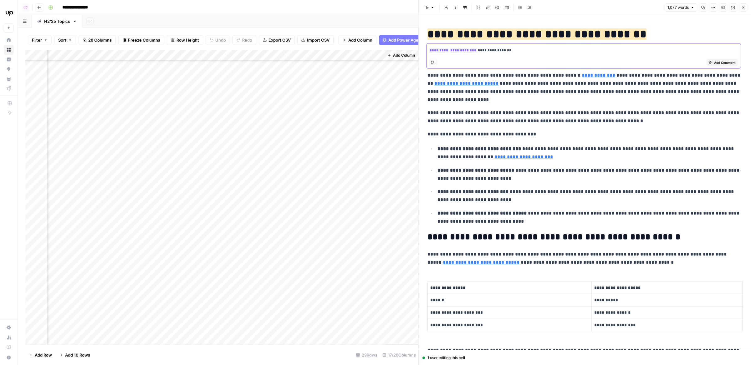
click at [732, 64] on span "Add Comment" at bounding box center [725, 62] width 22 height 5
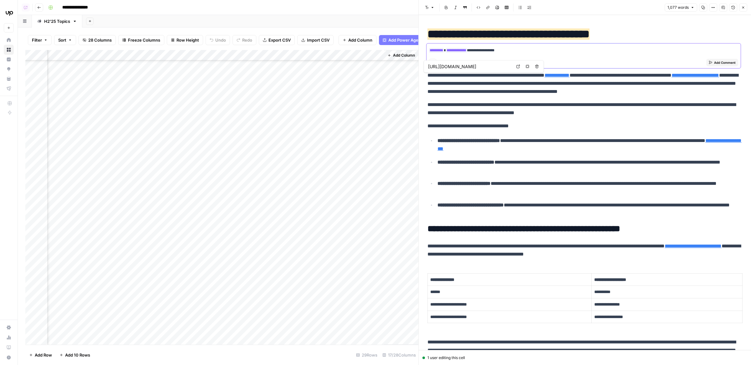
click at [718, 62] on span "Add Comment" at bounding box center [725, 62] width 22 height 5
click at [725, 62] on span "Add Comment" at bounding box center [725, 62] width 22 height 5
click at [598, 109] on p "**********" at bounding box center [584, 109] width 315 height 16
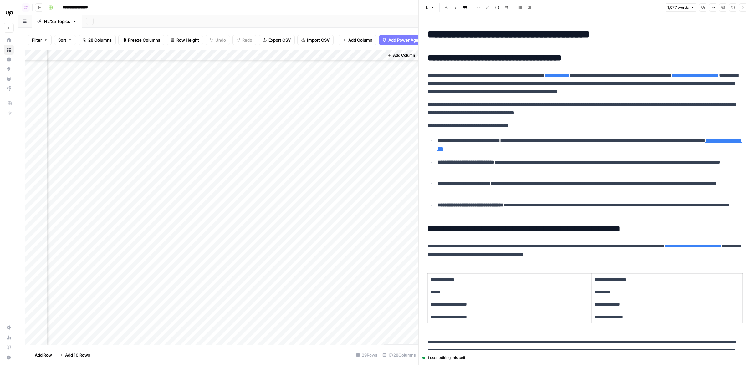
click at [569, 39] on h1 "**********" at bounding box center [584, 34] width 315 height 13
click at [505, 46] on span "Comment" at bounding box center [509, 49] width 18 height 6
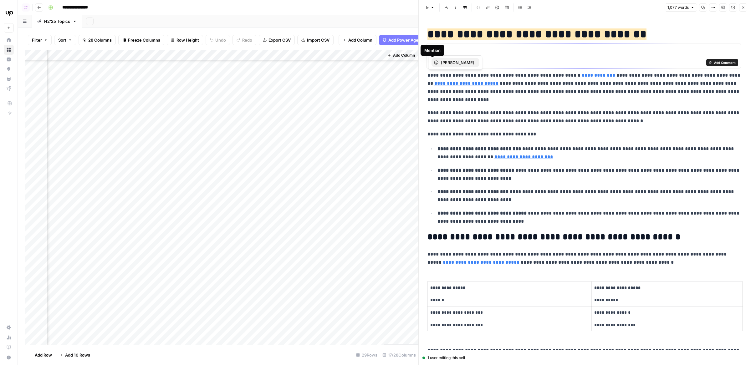
click at [458, 61] on span "Skye Sonnega" at bounding box center [457, 62] width 33 height 6
click at [476, 63] on span "Jenn Eng" at bounding box center [487, 62] width 33 height 6
drag, startPoint x: 481, startPoint y: 50, endPoint x: 523, endPoint y: 50, distance: 41.6
click at [523, 50] on p "**********" at bounding box center [583, 51] width 309 height 6
copy p "**"
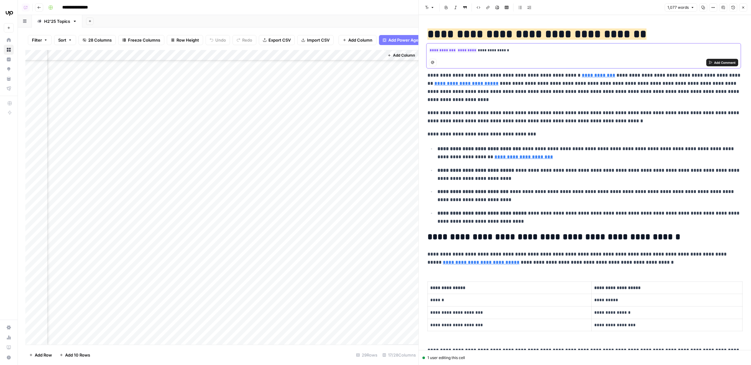
click at [523, 50] on p "**********" at bounding box center [583, 51] width 309 height 6
click at [720, 66] on div "Mention Add Comment" at bounding box center [583, 62] width 309 height 11
click at [720, 61] on span "Add Comment" at bounding box center [725, 62] width 22 height 5
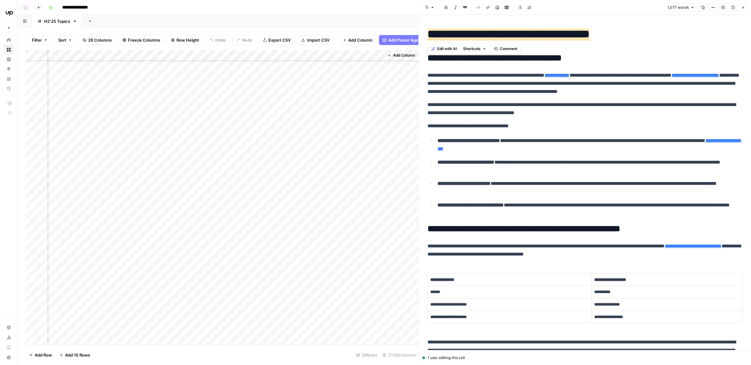
click at [460, 95] on p "**********" at bounding box center [584, 83] width 315 height 24
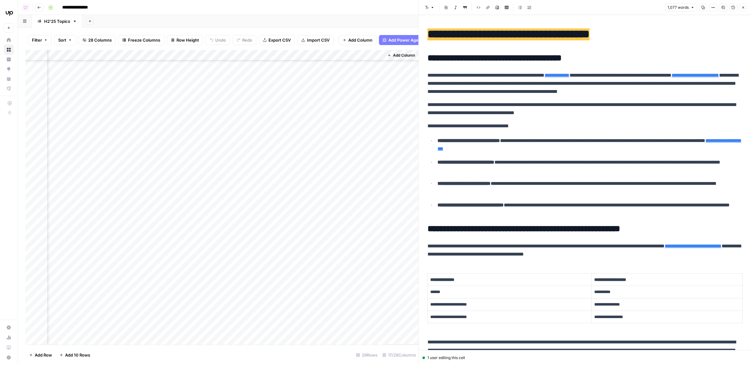
click at [557, 29] on span "**********" at bounding box center [508, 34] width 162 height 12
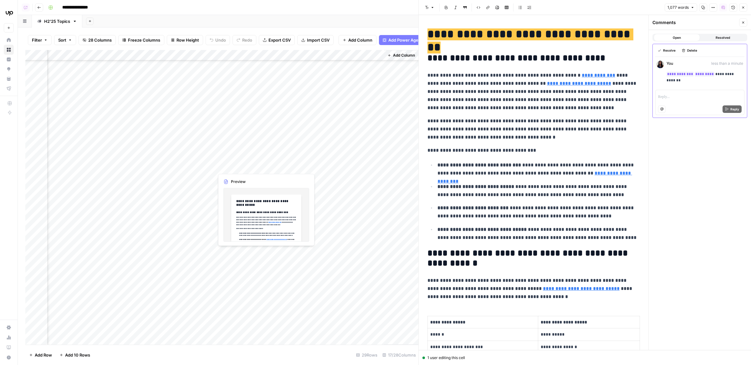
click at [264, 161] on div "Add Column" at bounding box center [221, 197] width 393 height 295
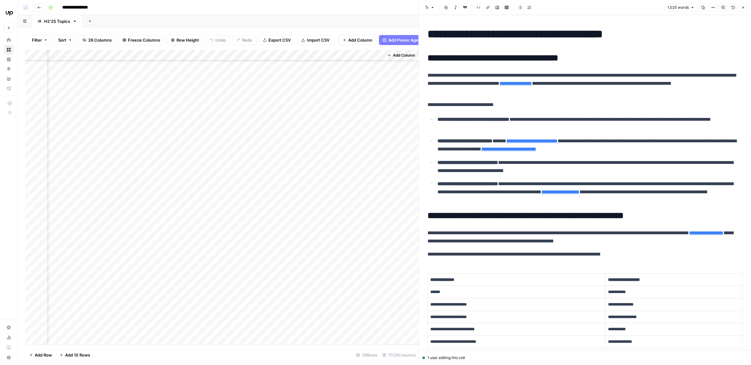
click at [267, 148] on div "Add Column" at bounding box center [221, 197] width 393 height 295
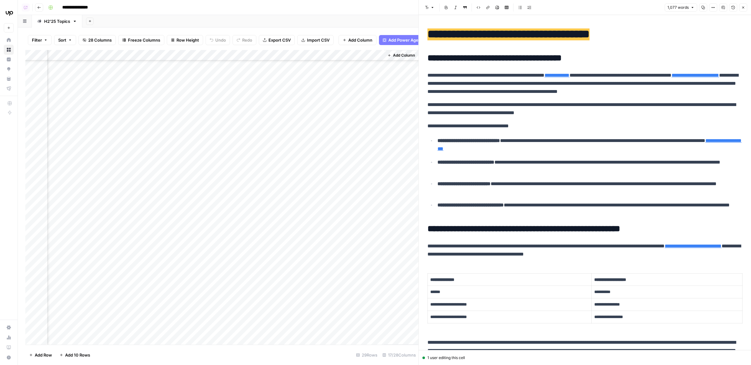
click at [486, 39] on span "**********" at bounding box center [508, 34] width 162 height 12
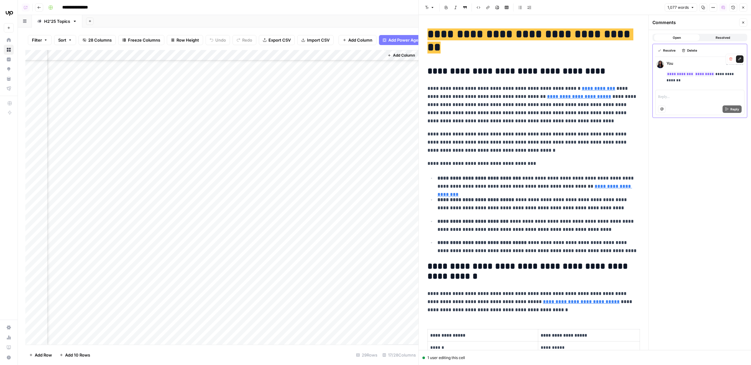
drag, startPoint x: 720, startPoint y: 74, endPoint x: 735, endPoint y: 81, distance: 17.1
click at [735, 81] on p "**********" at bounding box center [704, 77] width 77 height 12
click at [721, 81] on p "**********" at bounding box center [704, 77] width 77 height 12
drag, startPoint x: 719, startPoint y: 81, endPoint x: 719, endPoint y: 73, distance: 7.8
click at [719, 73] on p "**********" at bounding box center [704, 77] width 77 height 12
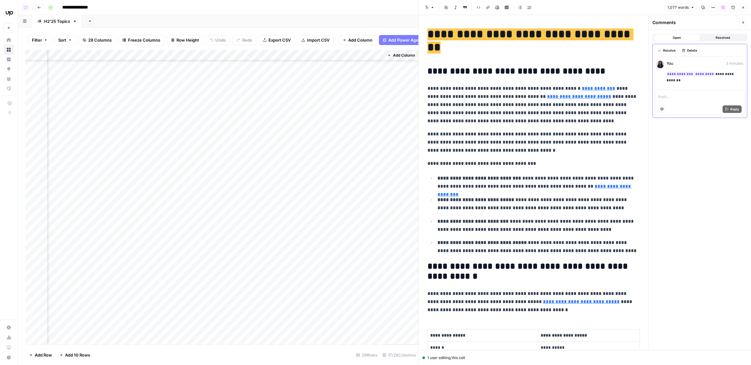
click at [267, 162] on div "Add Column" at bounding box center [221, 197] width 393 height 295
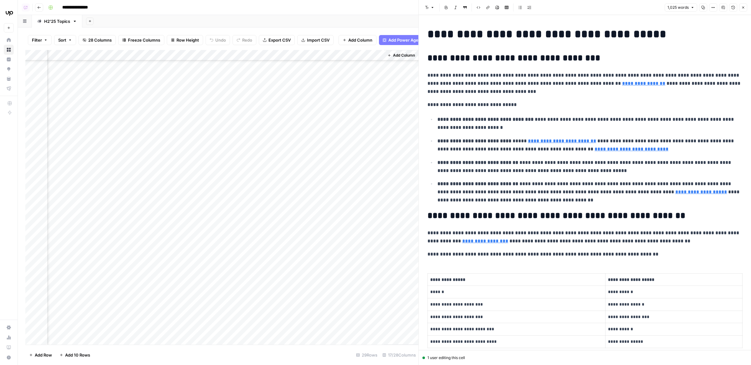
click at [520, 37] on h1 "**********" at bounding box center [584, 34] width 315 height 13
click at [725, 8] on icon "button" at bounding box center [722, 7] width 3 height 3
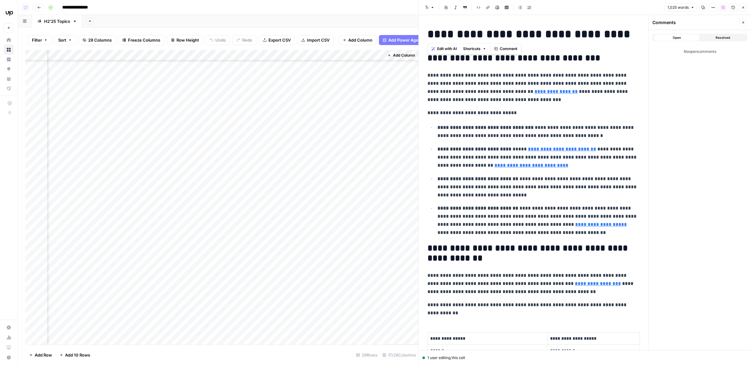
click at [536, 38] on h1 "**********" at bounding box center [533, 34] width 212 height 13
click at [511, 49] on span "Comment" at bounding box center [509, 49] width 18 height 6
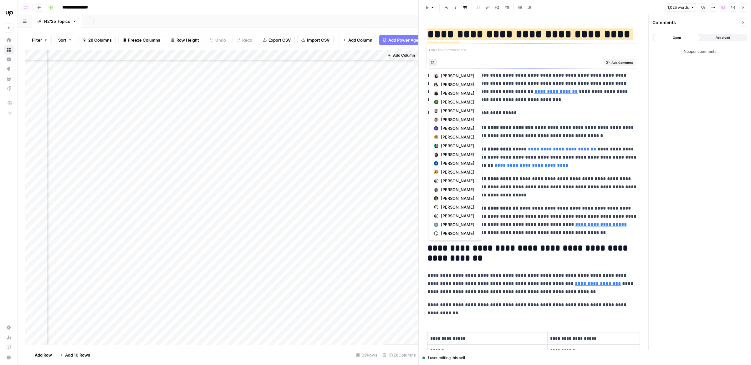
click at [431, 64] on button "Mention" at bounding box center [433, 63] width 8 height 8
click at [450, 155] on span "Jenn Eng" at bounding box center [457, 154] width 33 height 6
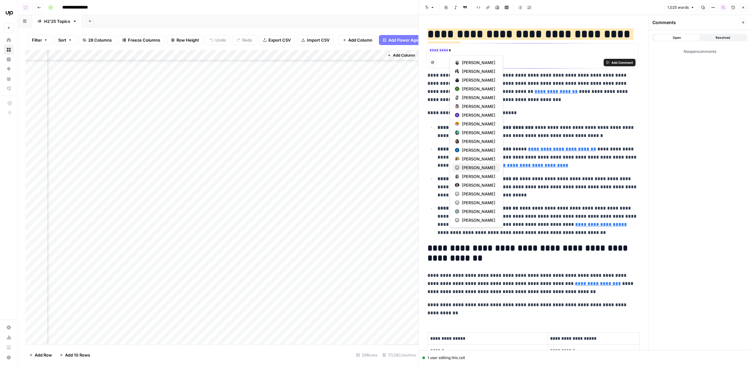
click at [474, 167] on span "Skye Sonnega" at bounding box center [478, 168] width 33 height 6
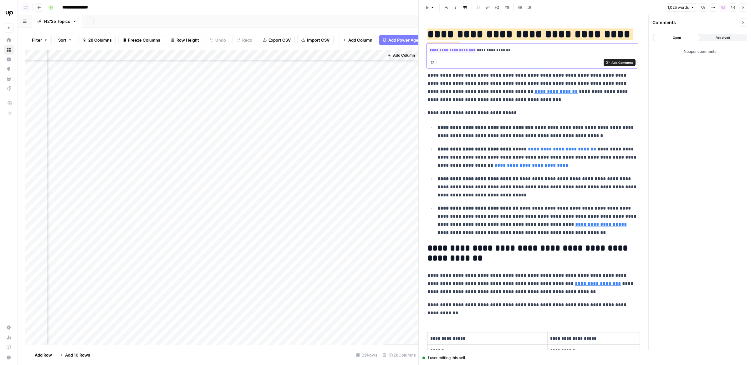
click at [631, 62] on span "Add Comment" at bounding box center [622, 62] width 22 height 5
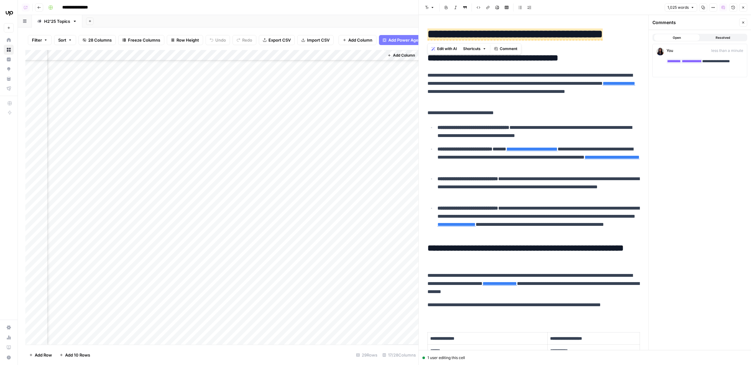
click at [265, 177] on div "Add Column" at bounding box center [221, 197] width 393 height 295
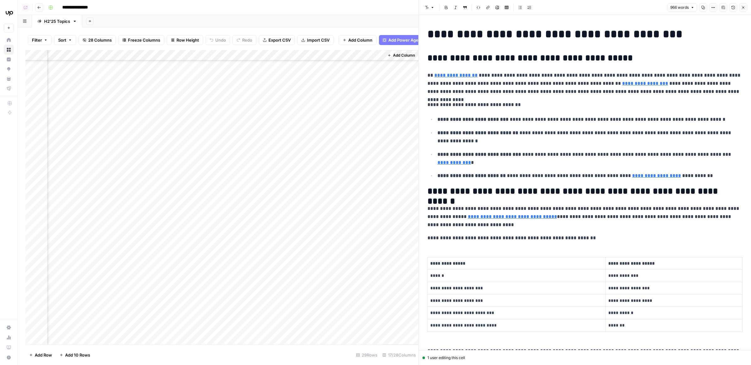
click at [476, 32] on h1 "**********" at bounding box center [584, 34] width 315 height 13
click at [723, 7] on icon "button" at bounding box center [722, 7] width 3 height 3
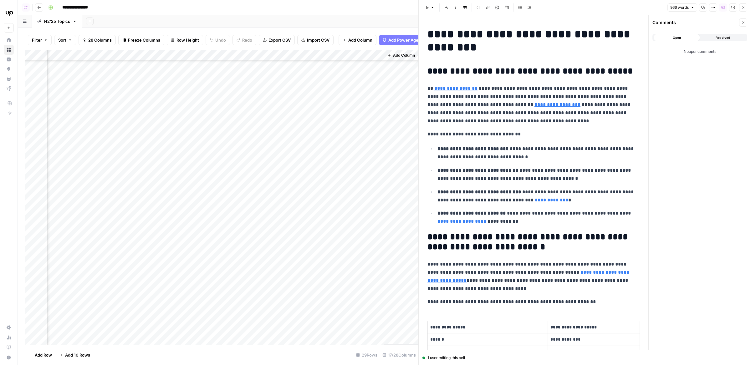
click at [534, 38] on h1 "**********" at bounding box center [533, 41] width 212 height 26
click at [511, 61] on span "Comment" at bounding box center [509, 62] width 18 height 6
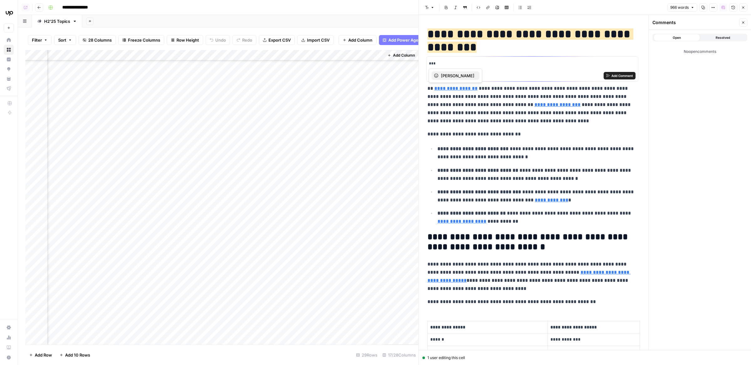
click at [441, 74] on span "Skye Sonnega" at bounding box center [457, 76] width 33 height 6
click at [479, 75] on span "Jenn Eng" at bounding box center [487, 76] width 33 height 6
click at [614, 77] on span "Add Comment" at bounding box center [622, 75] width 22 height 5
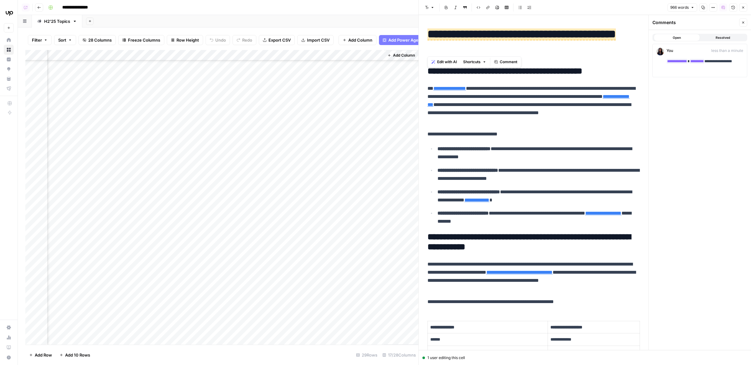
click at [267, 193] on div "Add Column" at bounding box center [221, 197] width 393 height 295
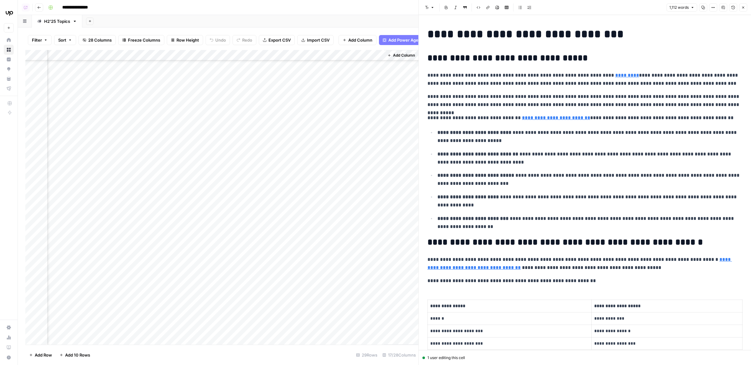
click at [502, 30] on h1 "**********" at bounding box center [584, 34] width 315 height 13
click at [516, 48] on span "Comment" at bounding box center [509, 49] width 18 height 6
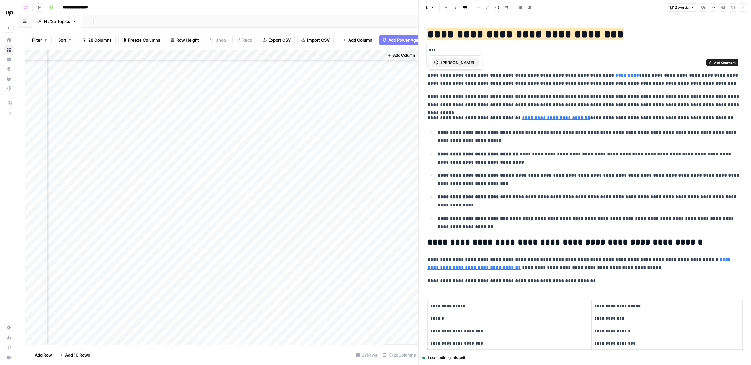
click at [462, 63] on span "Skye Sonnega" at bounding box center [457, 62] width 33 height 6
click at [471, 62] on div "Jenn Eng" at bounding box center [486, 62] width 43 height 6
click at [717, 62] on span "Add Comment" at bounding box center [725, 62] width 22 height 5
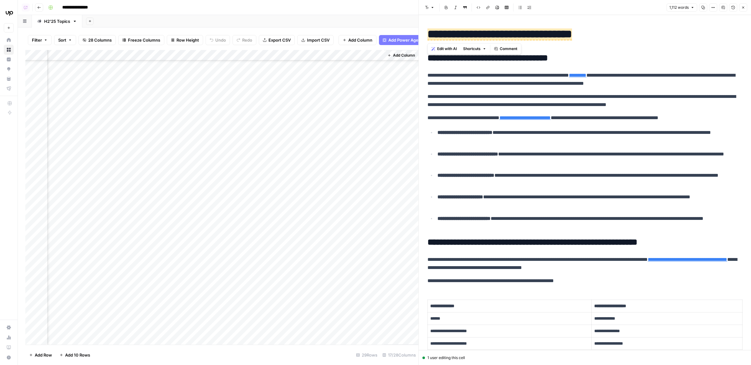
click at [548, 75] on p "**********" at bounding box center [584, 79] width 315 height 16
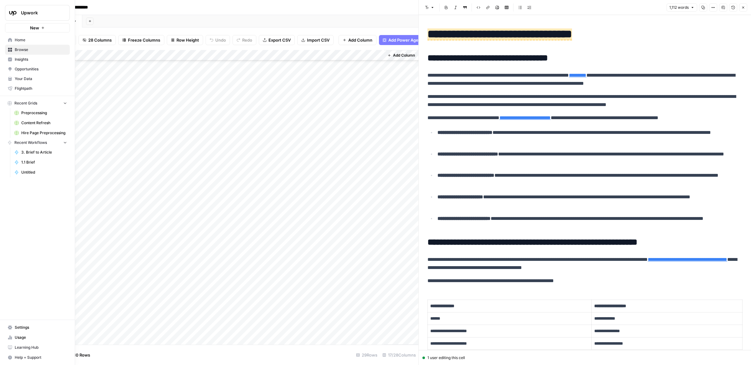
click at [21, 328] on span "Settings" at bounding box center [41, 328] width 52 height 6
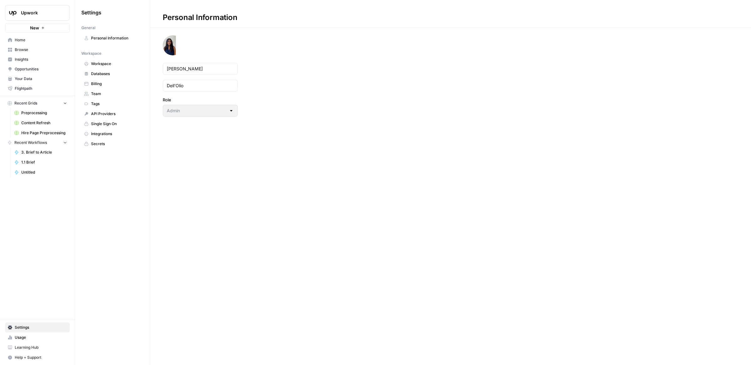
click at [111, 134] on span "Integrations" at bounding box center [116, 134] width 50 height 6
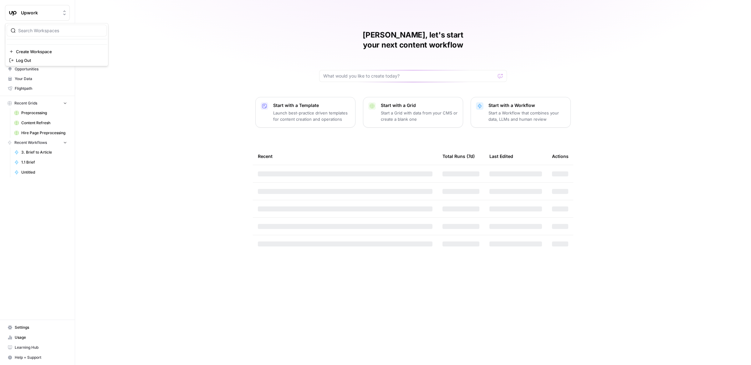
click at [40, 14] on span "Upwork" at bounding box center [40, 13] width 38 height 6
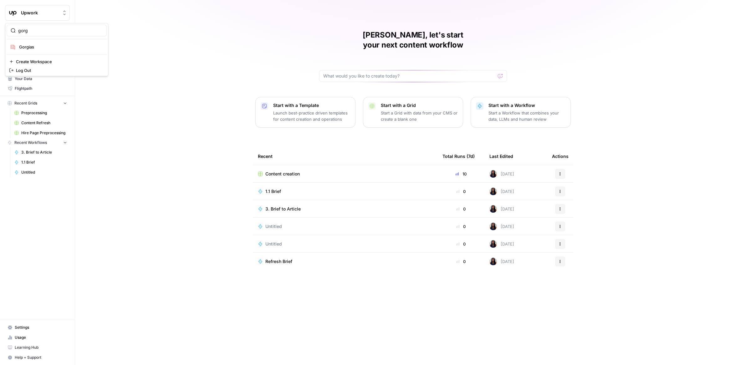
type input "gorg"
click button "Gorgias" at bounding box center [57, 47] width 100 height 10
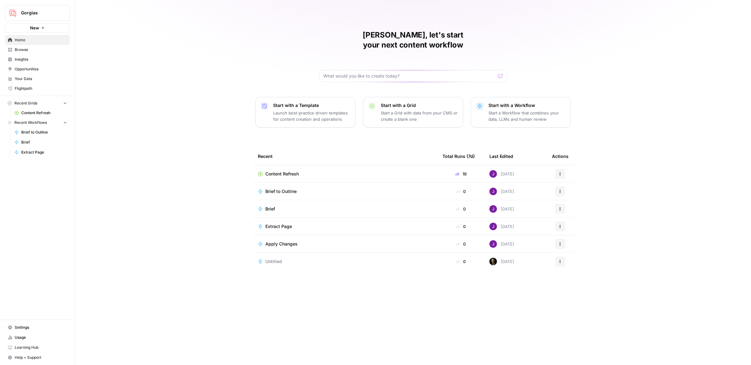
click at [28, 114] on span "Content Refresh" at bounding box center [44, 113] width 46 height 6
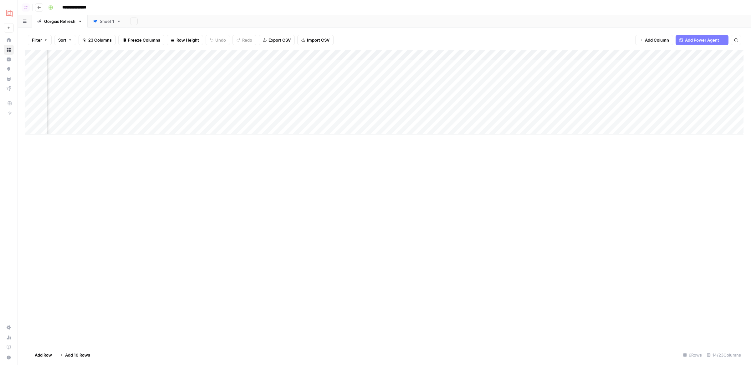
scroll to position [0, 222]
click at [472, 76] on div "Add Column" at bounding box center [384, 92] width 718 height 84
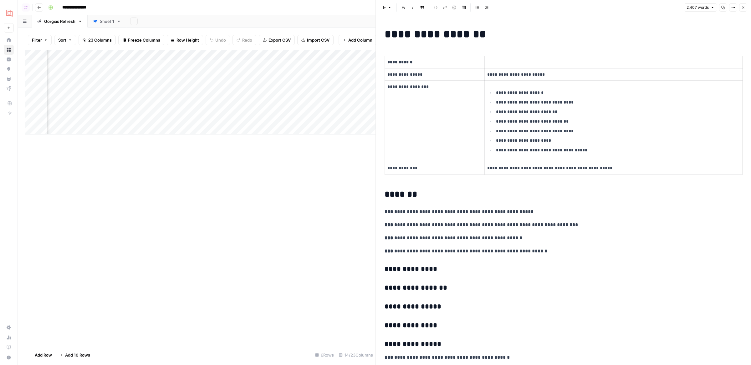
click at [472, 76] on p "**********" at bounding box center [434, 74] width 94 height 7
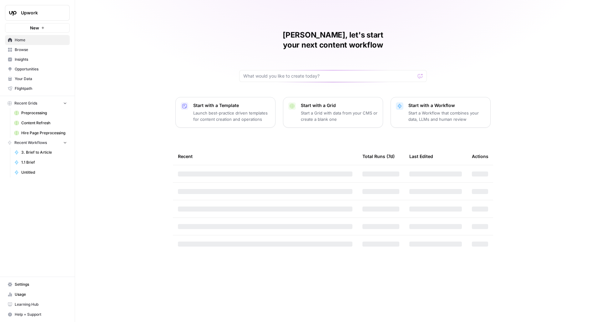
click at [60, 5] on button "Upwork" at bounding box center [37, 13] width 65 height 16
type input "prepl"
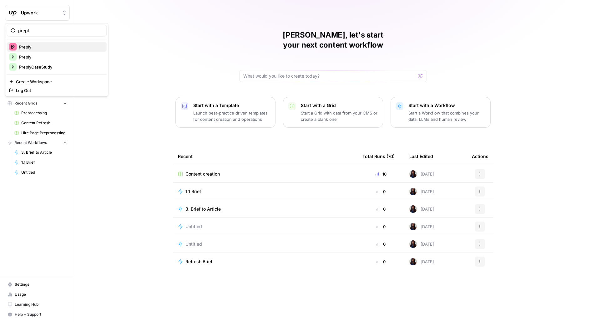
click button "Preply" at bounding box center [57, 47] width 100 height 10
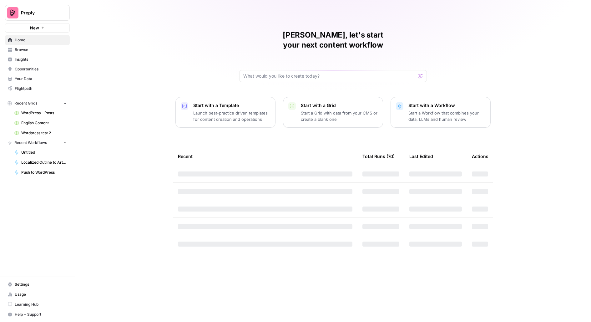
click at [42, 112] on span "WordPress - Posts" at bounding box center [44, 113] width 46 height 6
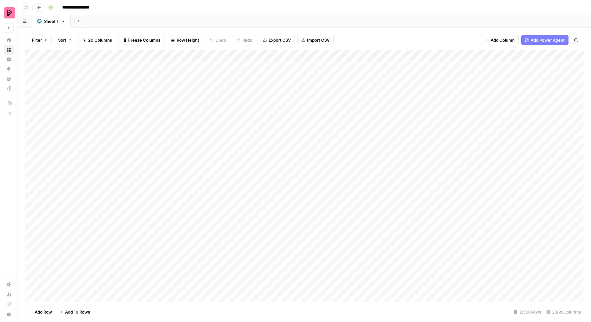
click at [224, 162] on div "Add Column" at bounding box center [304, 176] width 558 height 252
click at [417, 76] on div "Add Column" at bounding box center [304, 176] width 558 height 252
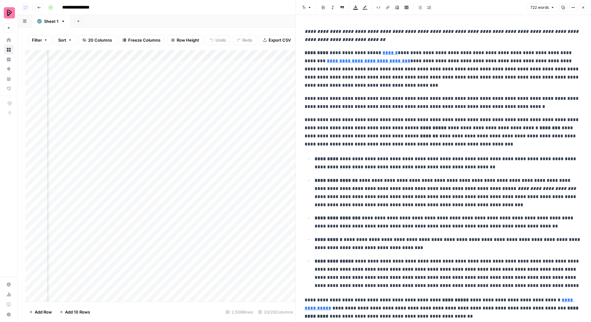
scroll to position [0, 263]
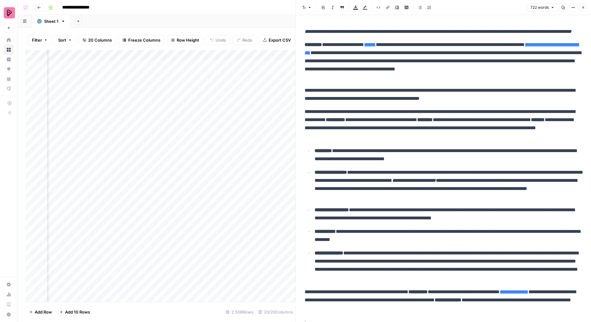
click at [577, 8] on button "Options" at bounding box center [573, 7] width 8 height 8
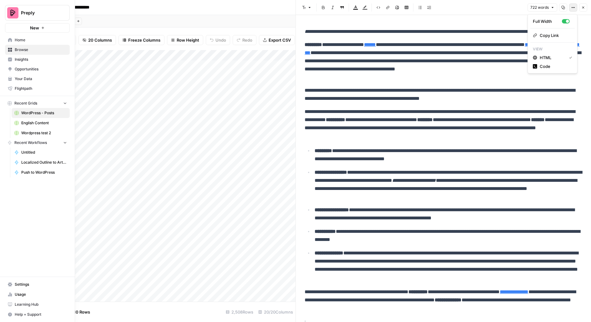
click at [34, 123] on span "English Content" at bounding box center [44, 123] width 46 height 6
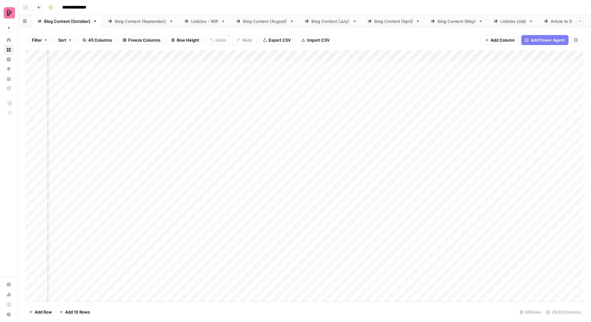
scroll to position [0, 433]
click at [345, 65] on div "Add Column" at bounding box center [304, 176] width 558 height 252
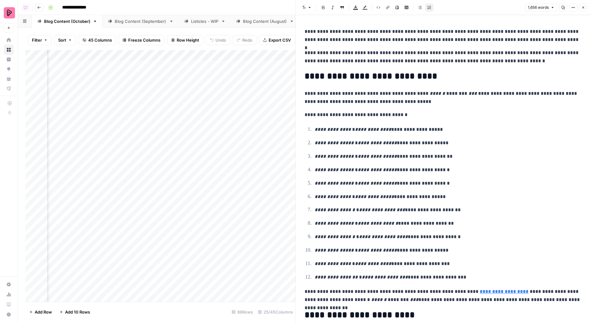
click at [575, 8] on icon "button" at bounding box center [574, 7] width 1 height 1
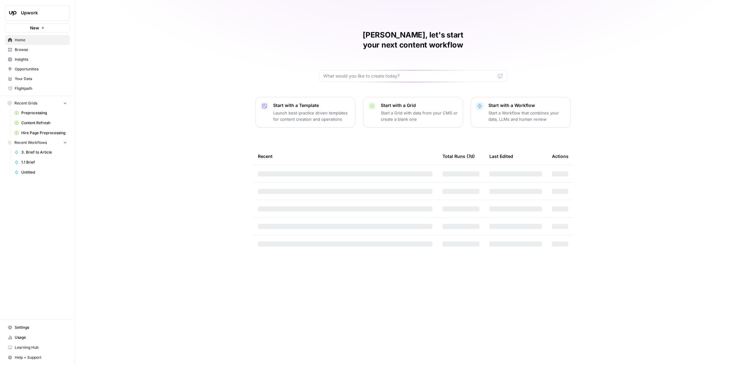
click at [10, 60] on icon at bounding box center [10, 60] width 4 height 4
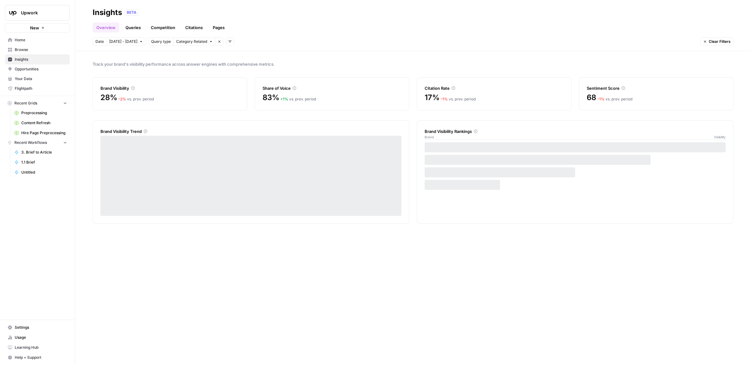
click at [213, 28] on link "Pages" at bounding box center [218, 28] width 19 height 10
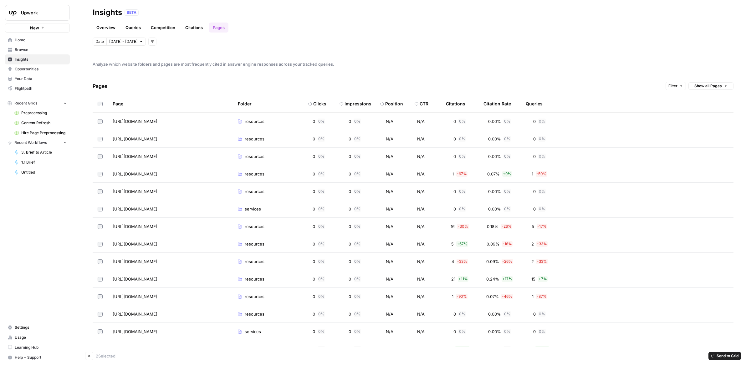
click at [103, 156] on td at bounding box center [100, 156] width 15 height 17
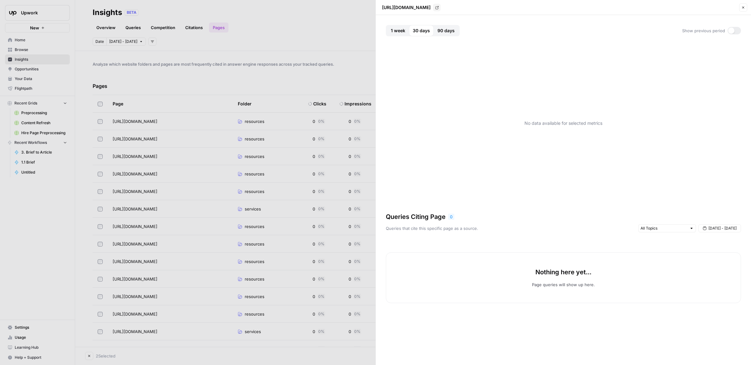
click at [743, 9] on button "Close" at bounding box center [743, 7] width 8 height 8
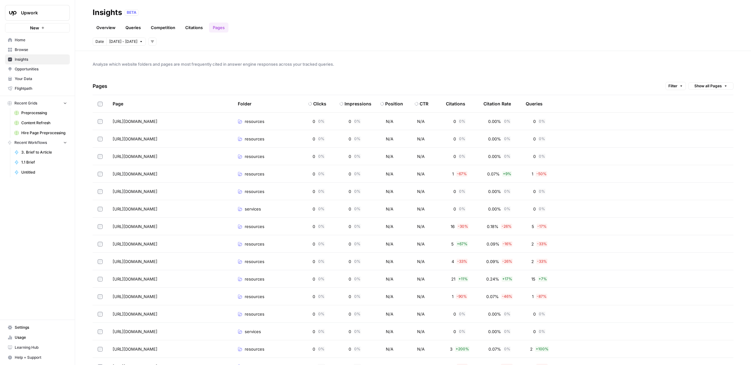
click at [48, 70] on span "Opportunities" at bounding box center [41, 69] width 52 height 6
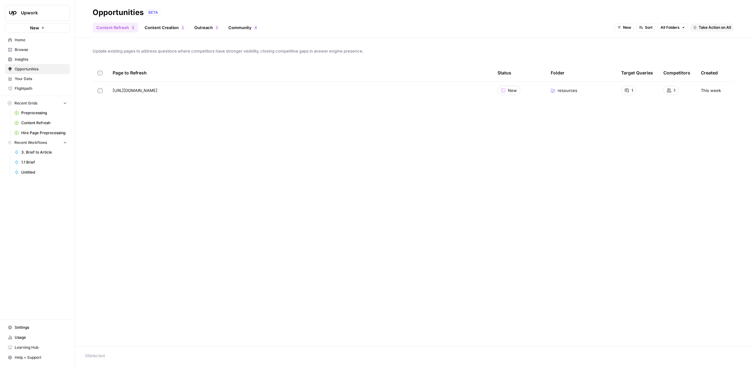
click at [235, 29] on link "Community 4" at bounding box center [243, 28] width 36 height 10
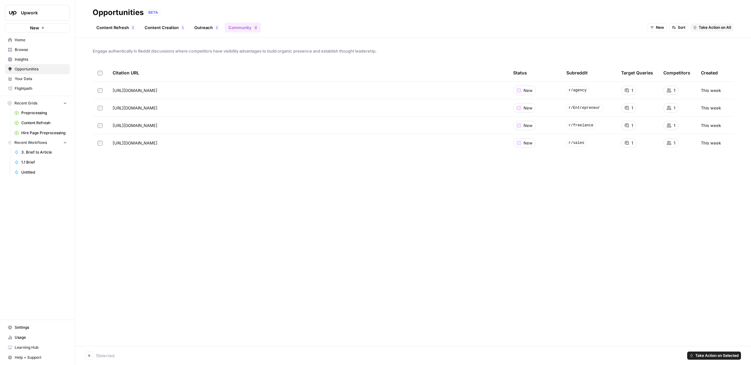
click at [728, 354] on span "Take Action on Selected" at bounding box center [716, 356] width 43 height 6
click at [707, 334] on span "Create New Grid" at bounding box center [718, 333] width 38 height 6
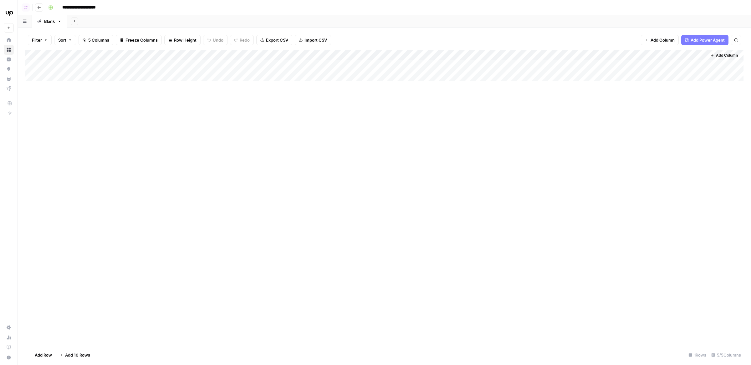
click at [220, 51] on div "Add Column" at bounding box center [384, 65] width 718 height 31
click at [207, 117] on span "Fork Power Agent" at bounding box center [215, 117] width 55 height 6
click at [237, 56] on div "Add Column" at bounding box center [384, 65] width 718 height 31
